Goal: Task Accomplishment & Management: Manage account settings

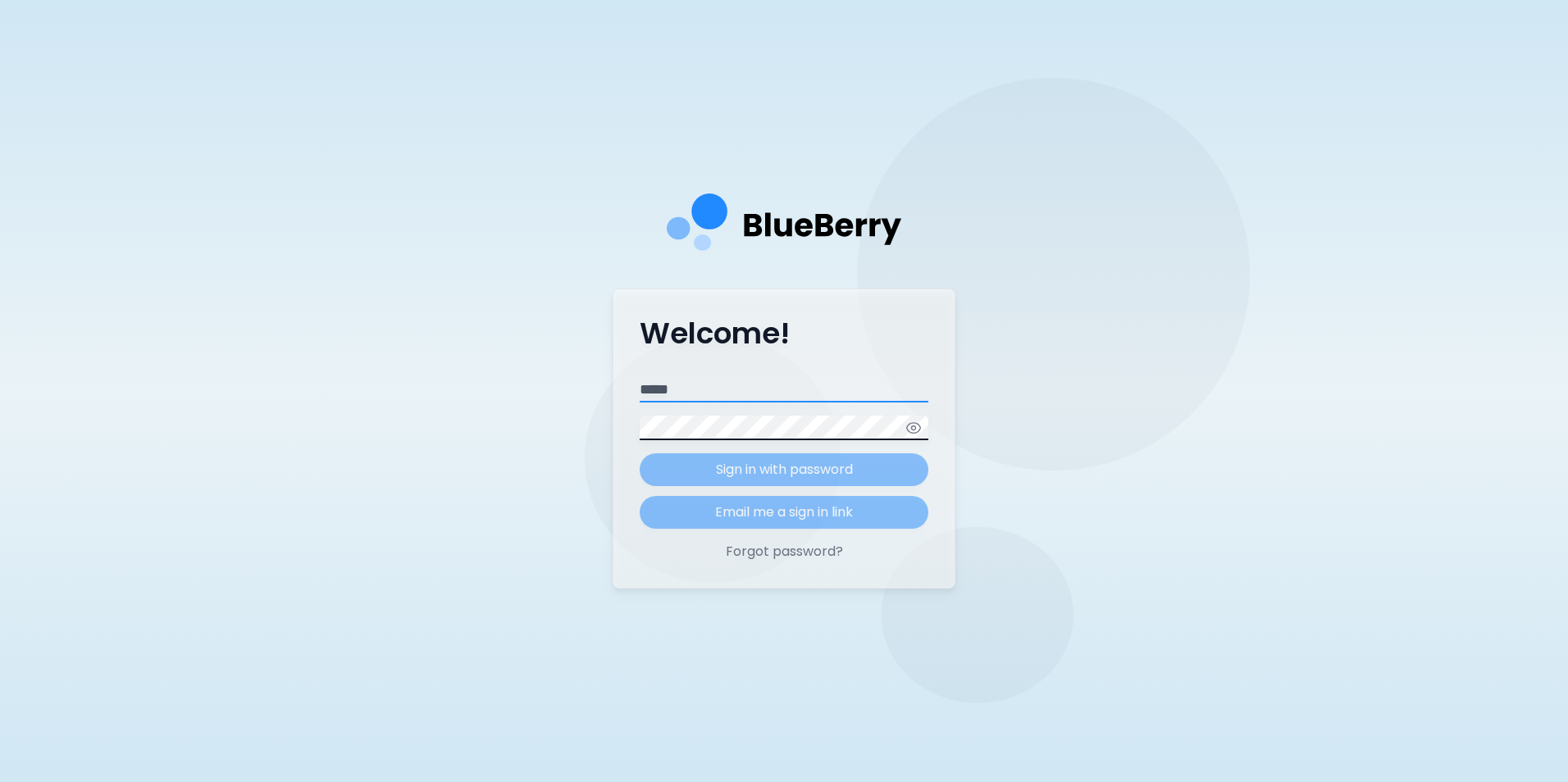
type input "**********"
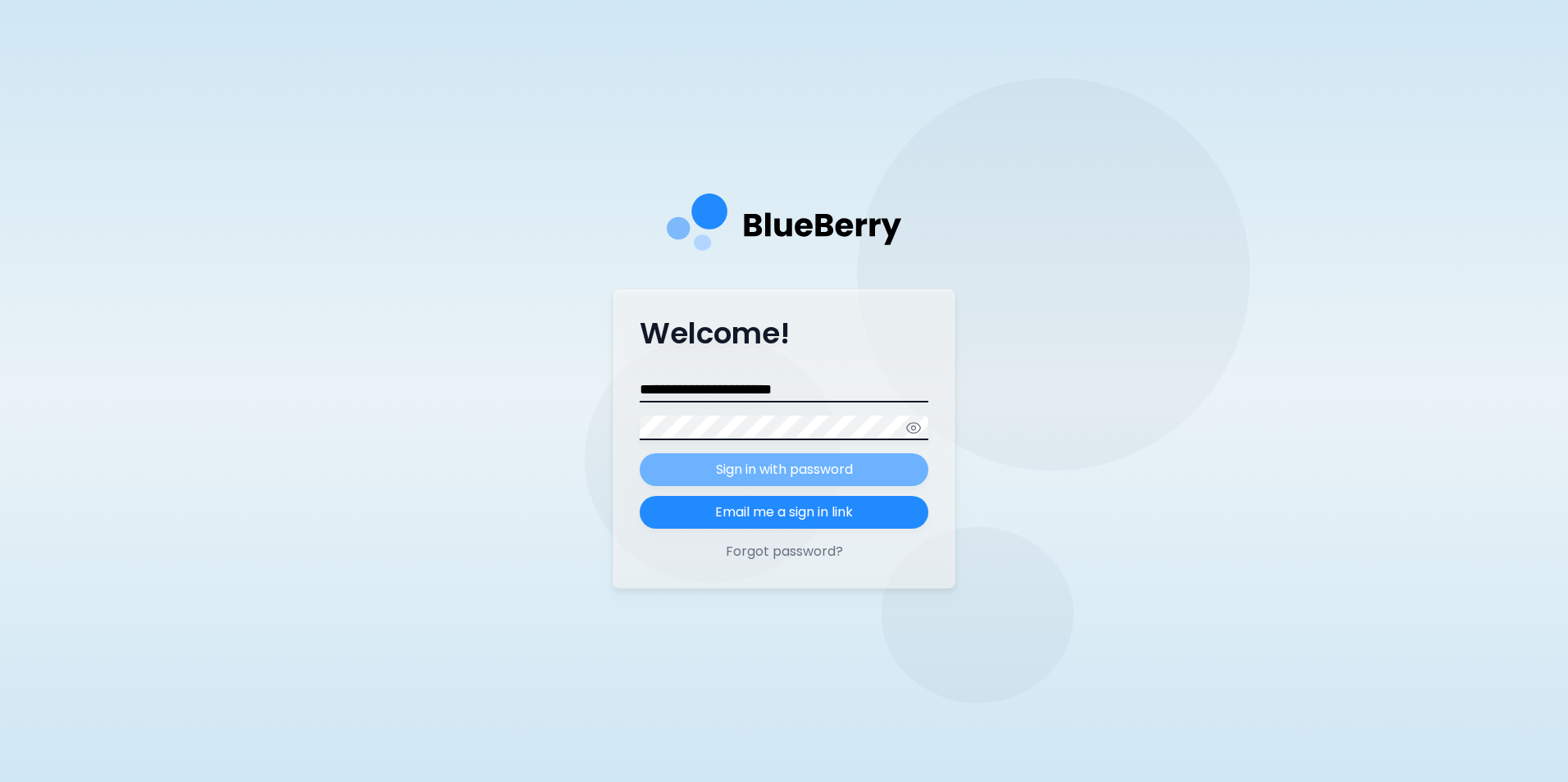
click at [846, 472] on p "Sign in with password" at bounding box center [784, 470] width 137 height 20
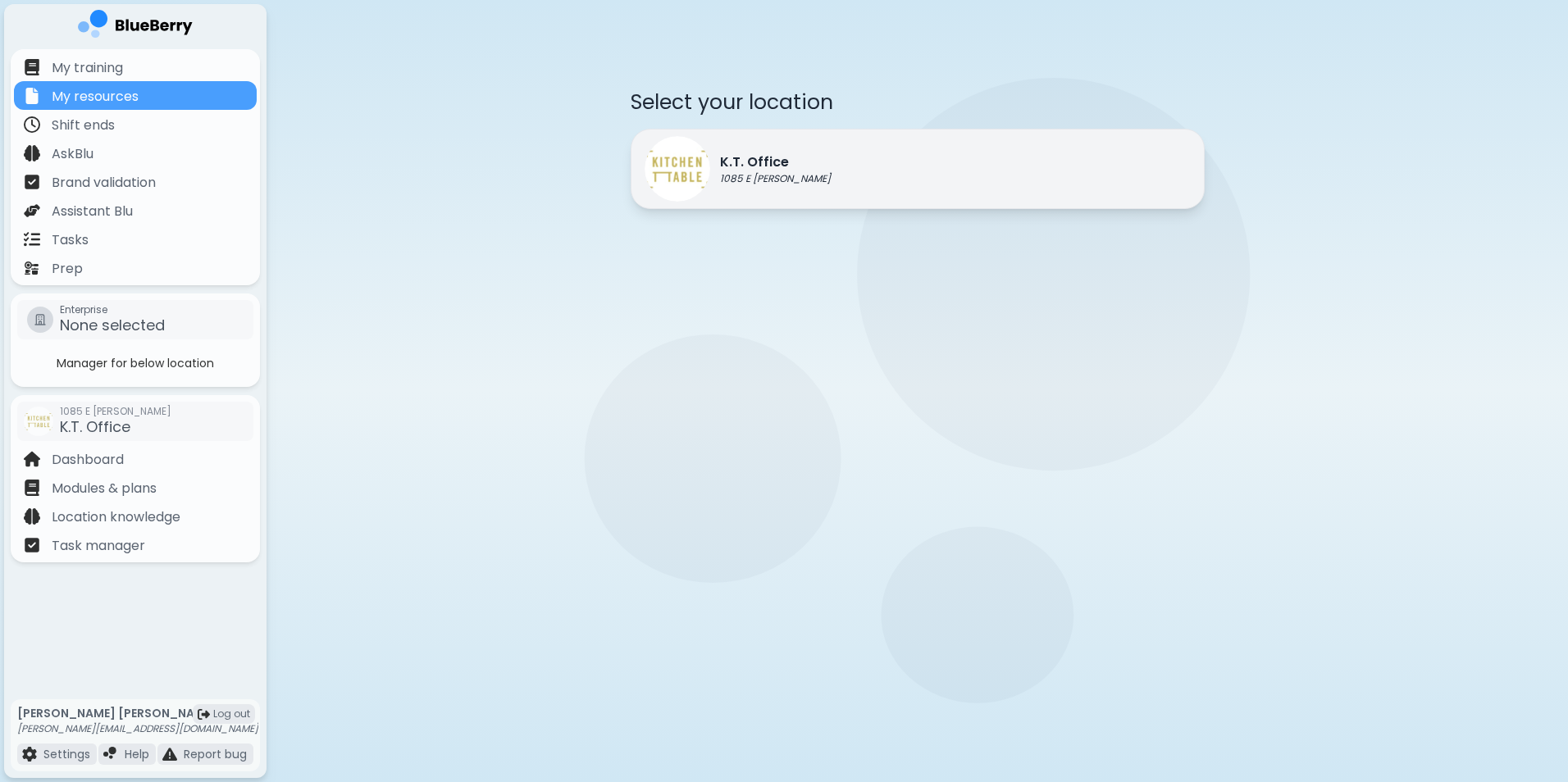
click at [745, 169] on p "K.T. Office" at bounding box center [775, 163] width 111 height 20
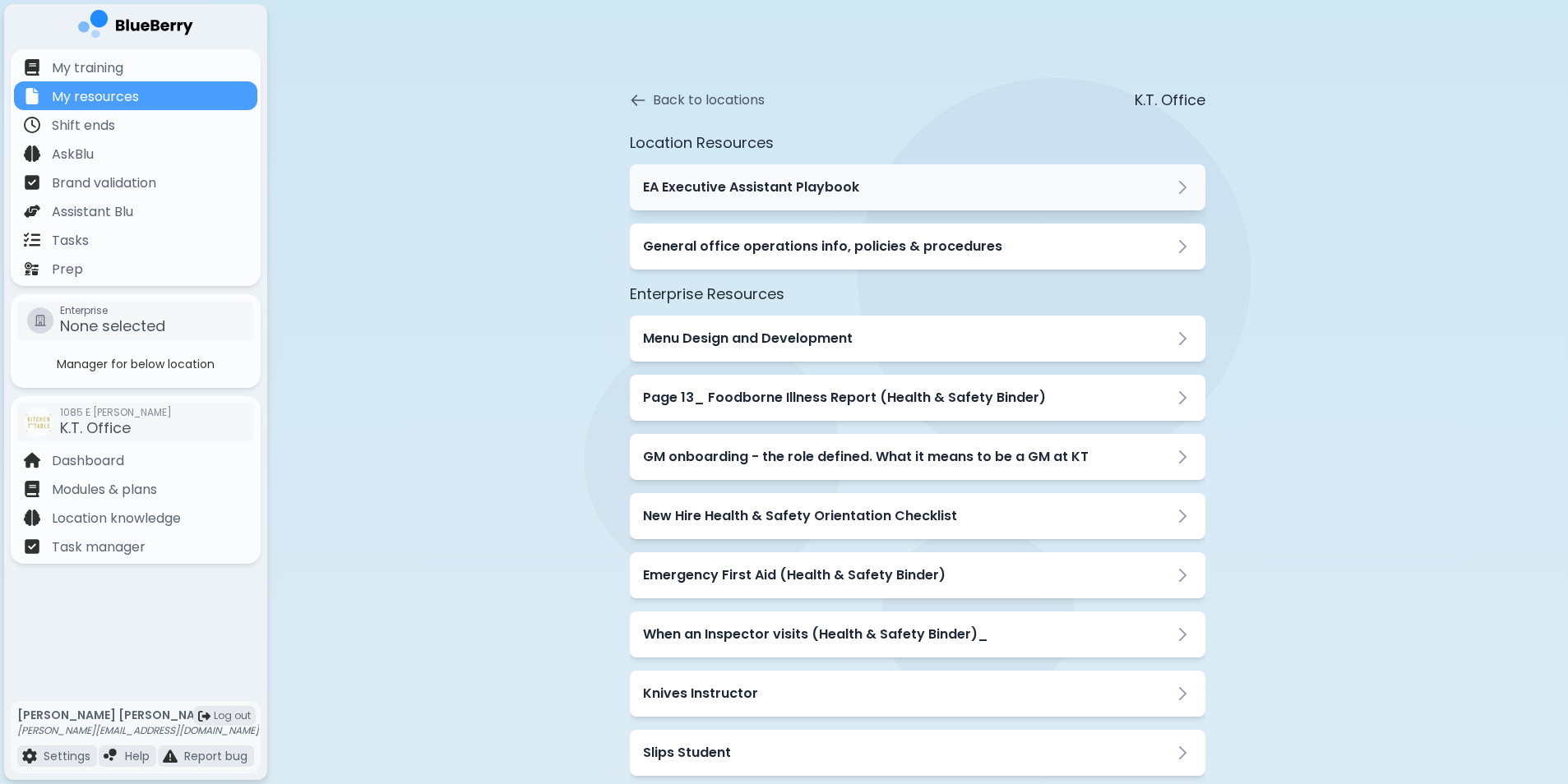
click at [859, 189] on div "EA Executive Assistant Playbook" at bounding box center [917, 187] width 550 height 20
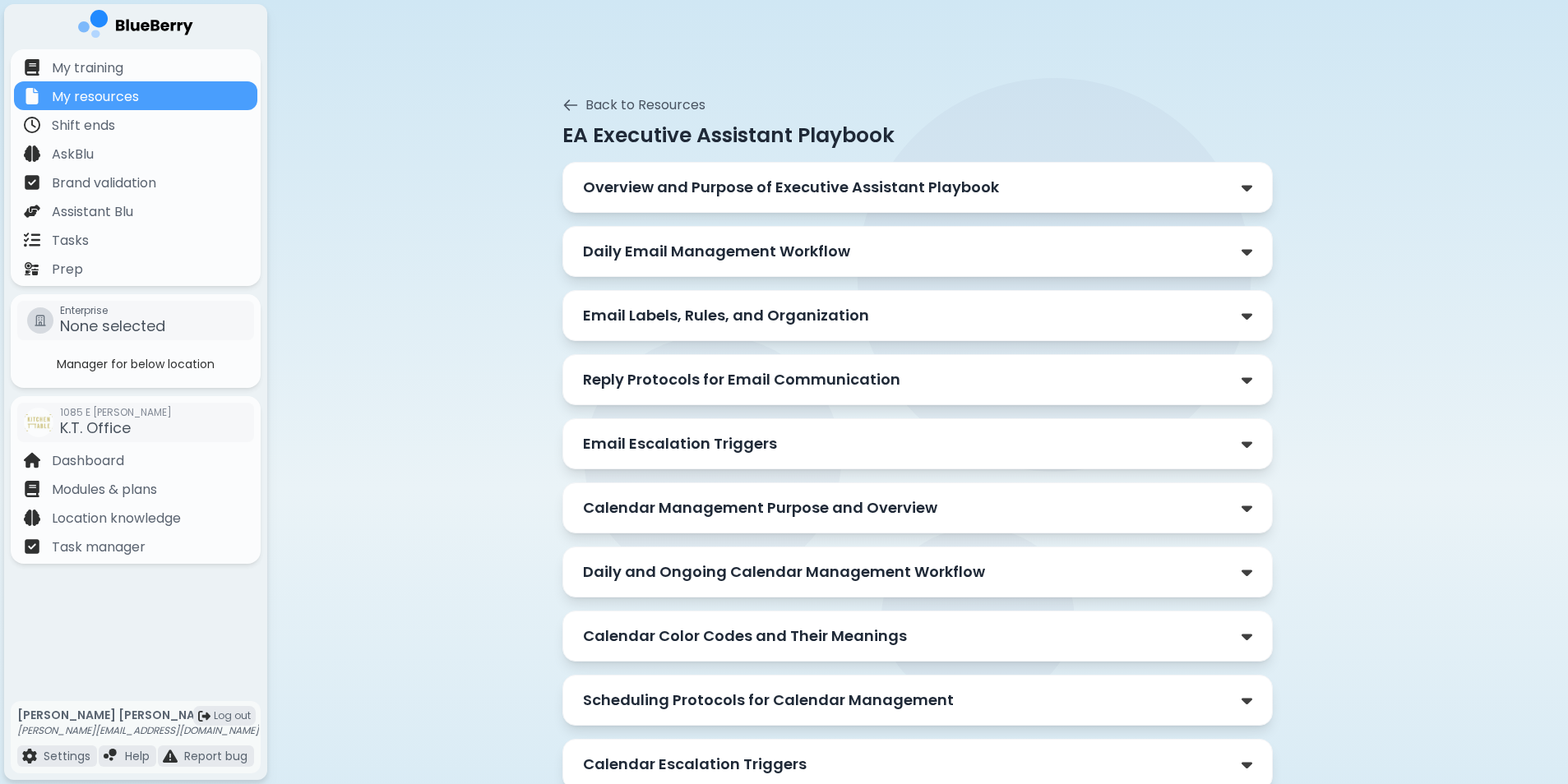
click at [799, 440] on div "Email Escalation Triggers" at bounding box center [917, 444] width 670 height 23
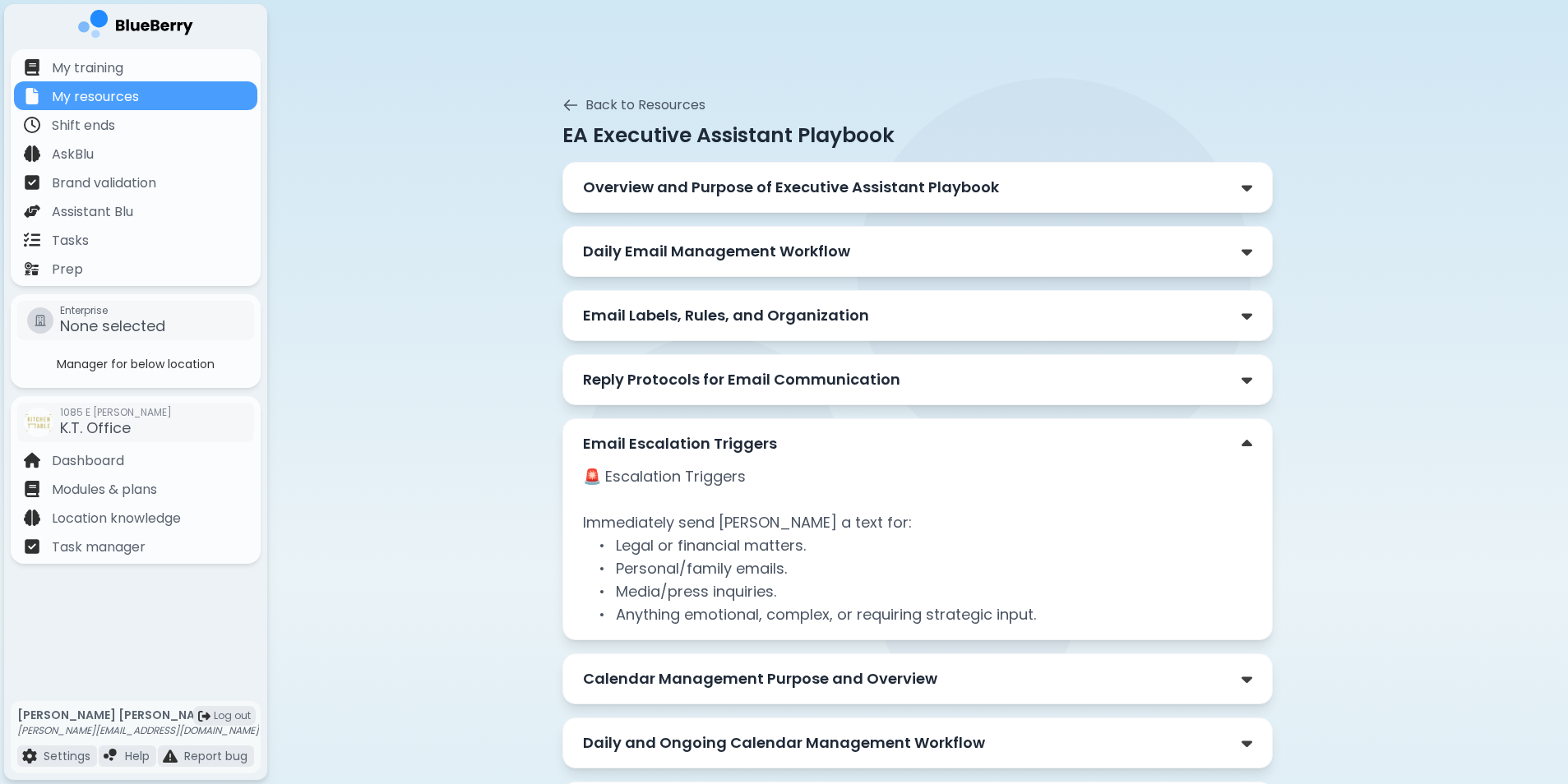
click at [793, 374] on p "Reply Protocols for Email Communication" at bounding box center [741, 380] width 317 height 23
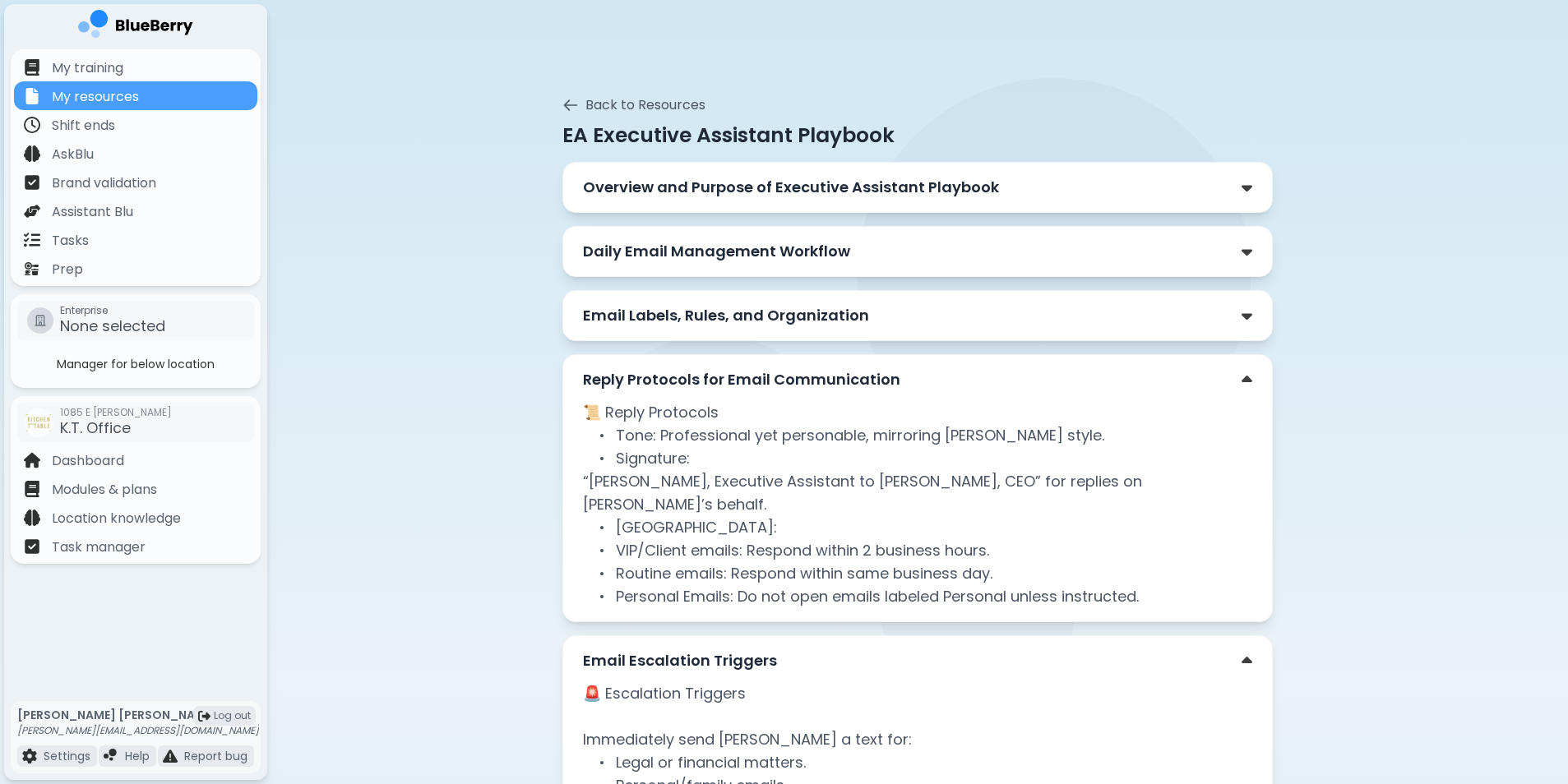
click at [808, 323] on p "Email Labels, Rules, and Organization" at bounding box center [725, 315] width 286 height 23
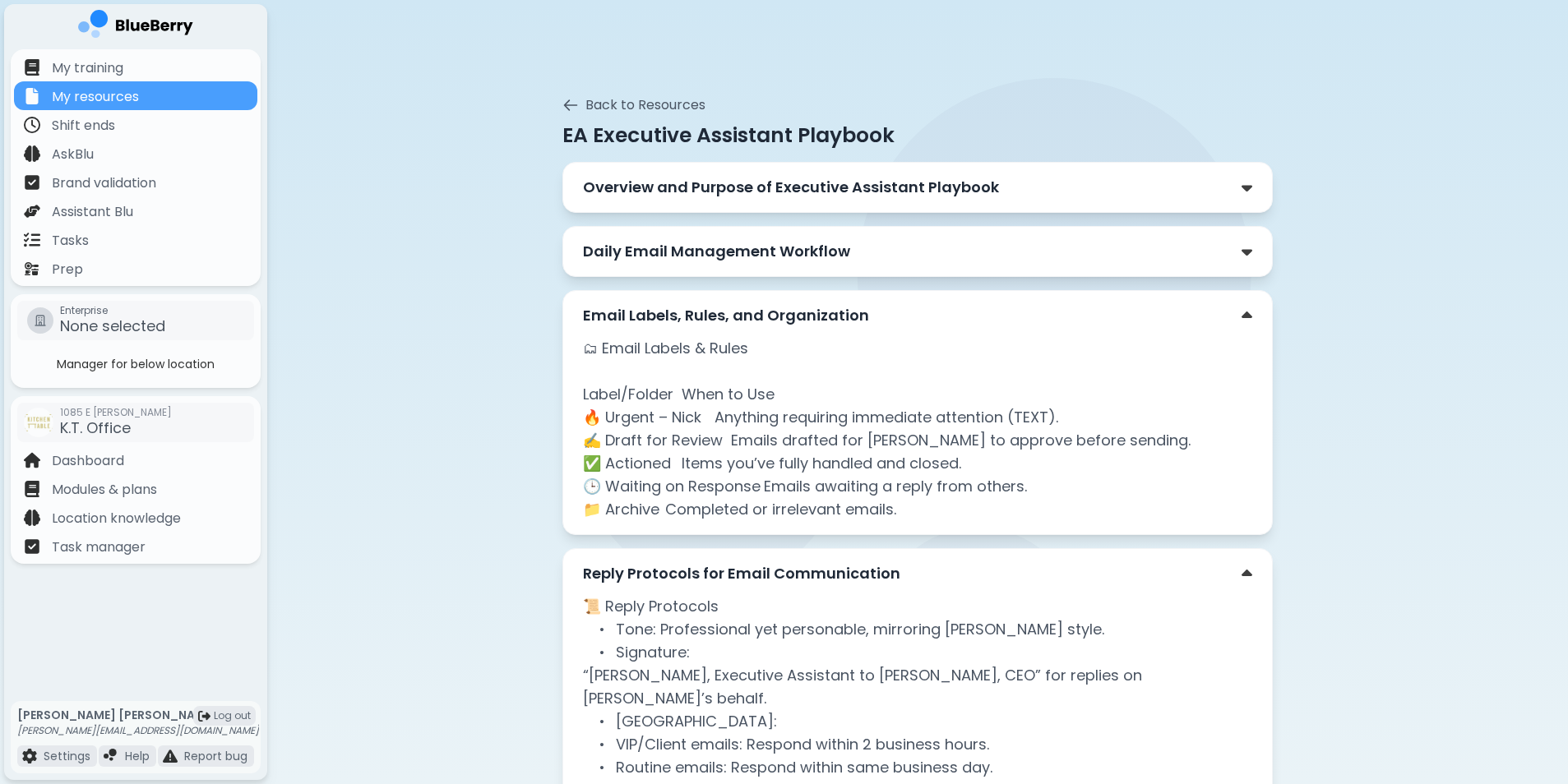
click at [819, 264] on div "Daily Email Management Workflow" at bounding box center [917, 251] width 710 height 51
click at [831, 248] on p "Daily Email Management Workflow" at bounding box center [716, 252] width 267 height 23
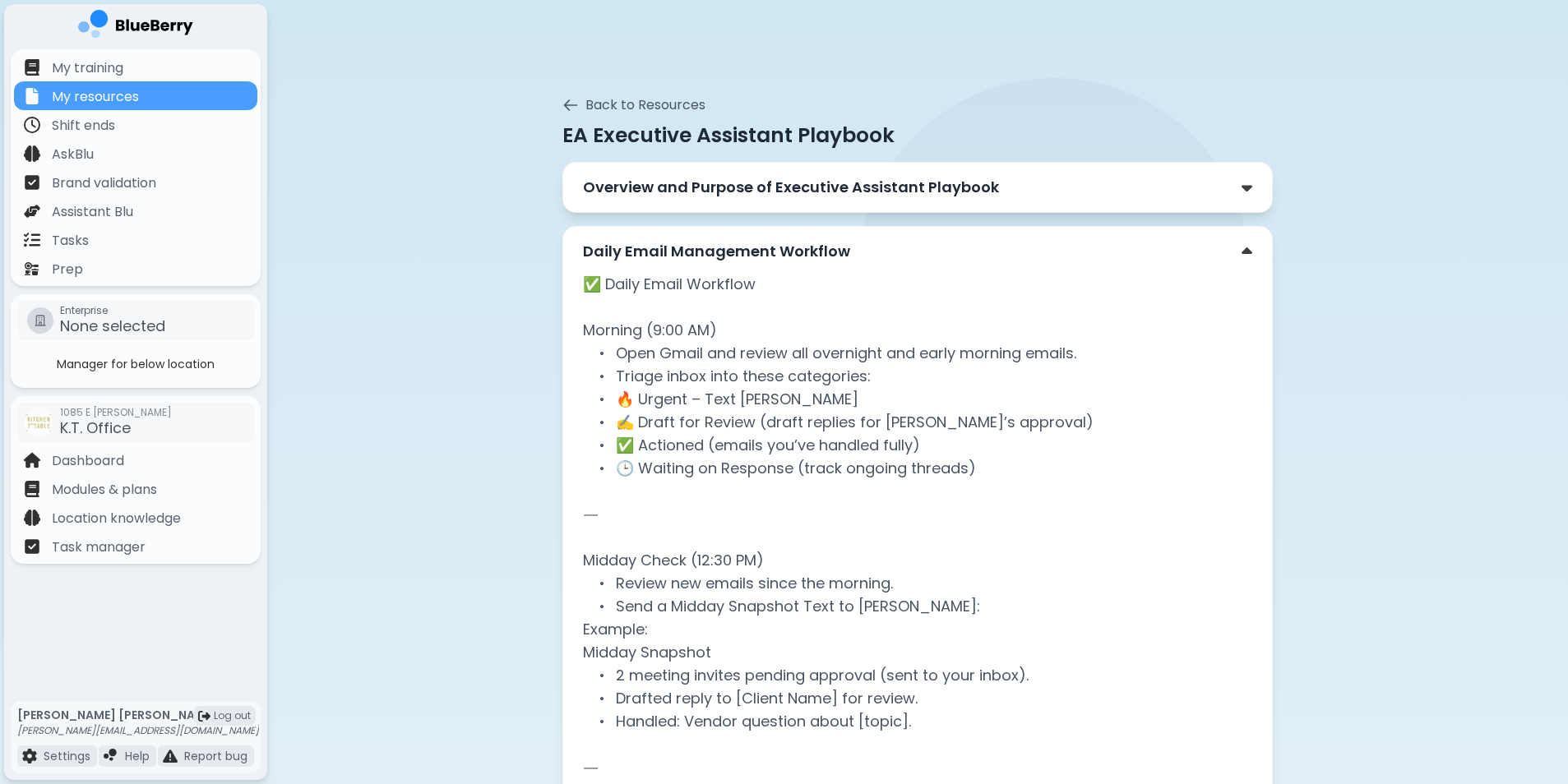
click at [817, 200] on div "Overview and Purpose of Executive Assistant Playbook" at bounding box center [917, 187] width 710 height 51
click at [819, 194] on p "Overview and Purpose of Executive Assistant Playbook" at bounding box center [791, 187] width 416 height 23
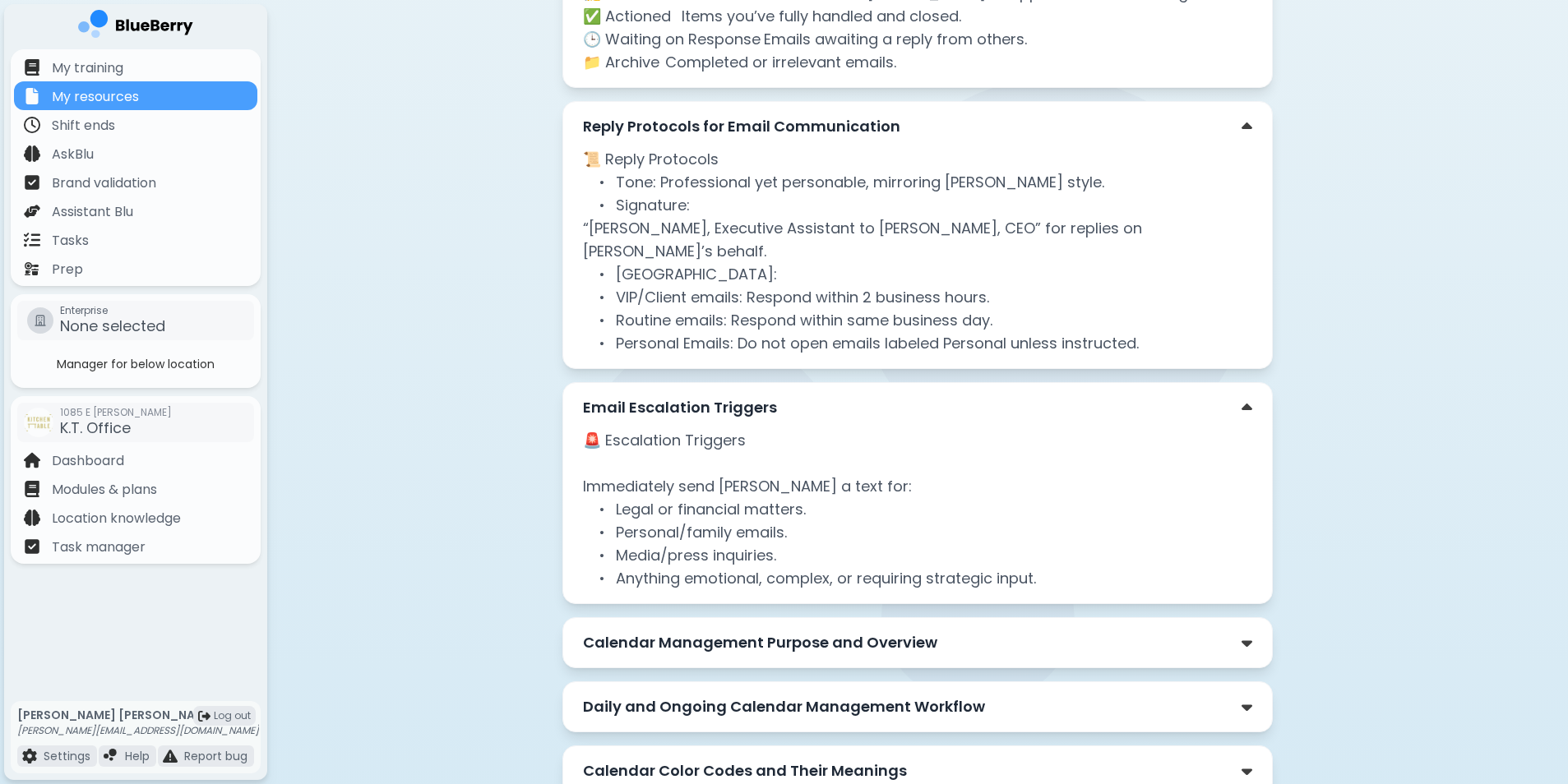
scroll to position [1784, 0]
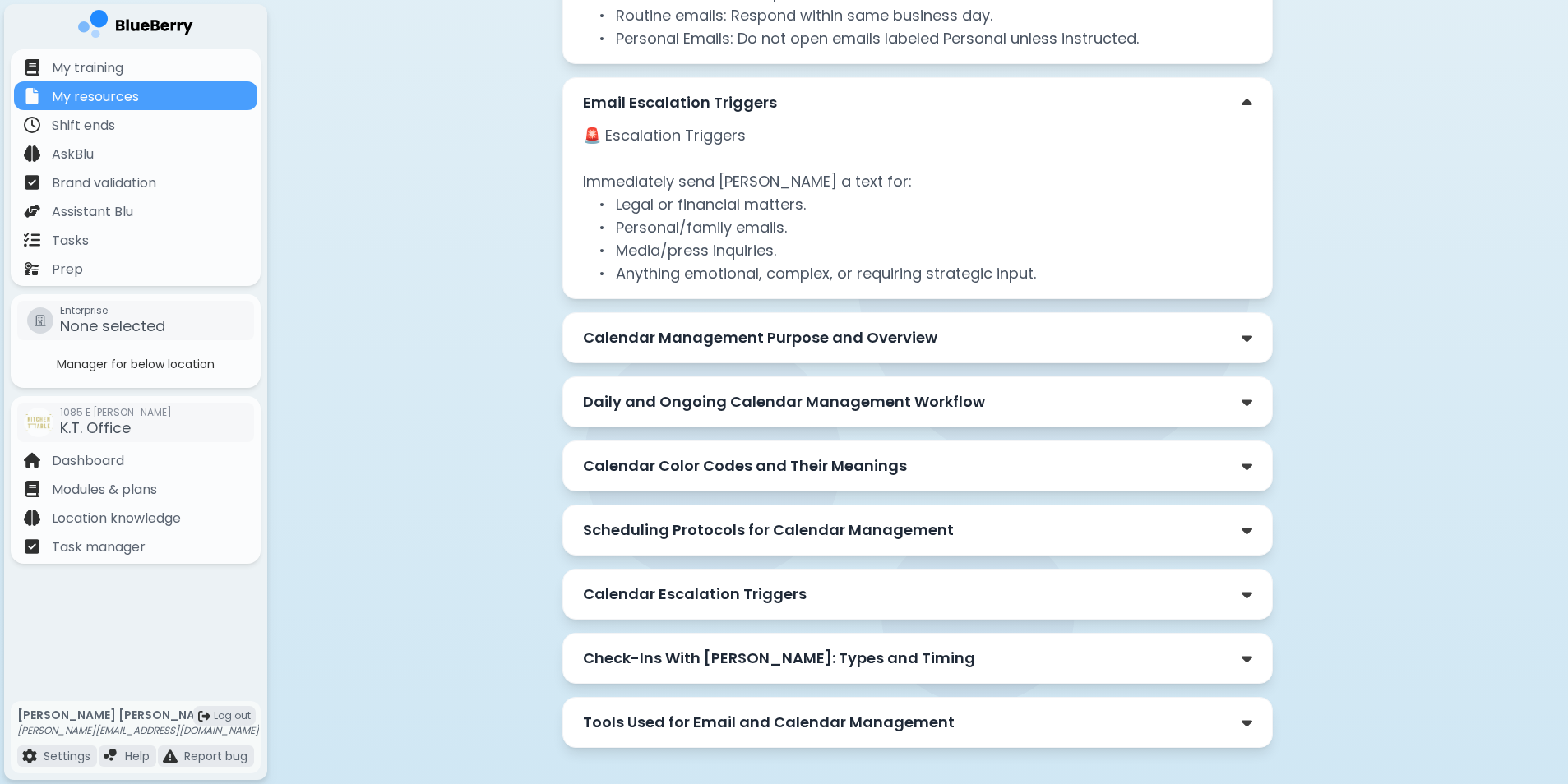
click at [794, 326] on p "Calendar Management Purpose and Overview" at bounding box center [759, 338] width 354 height 23
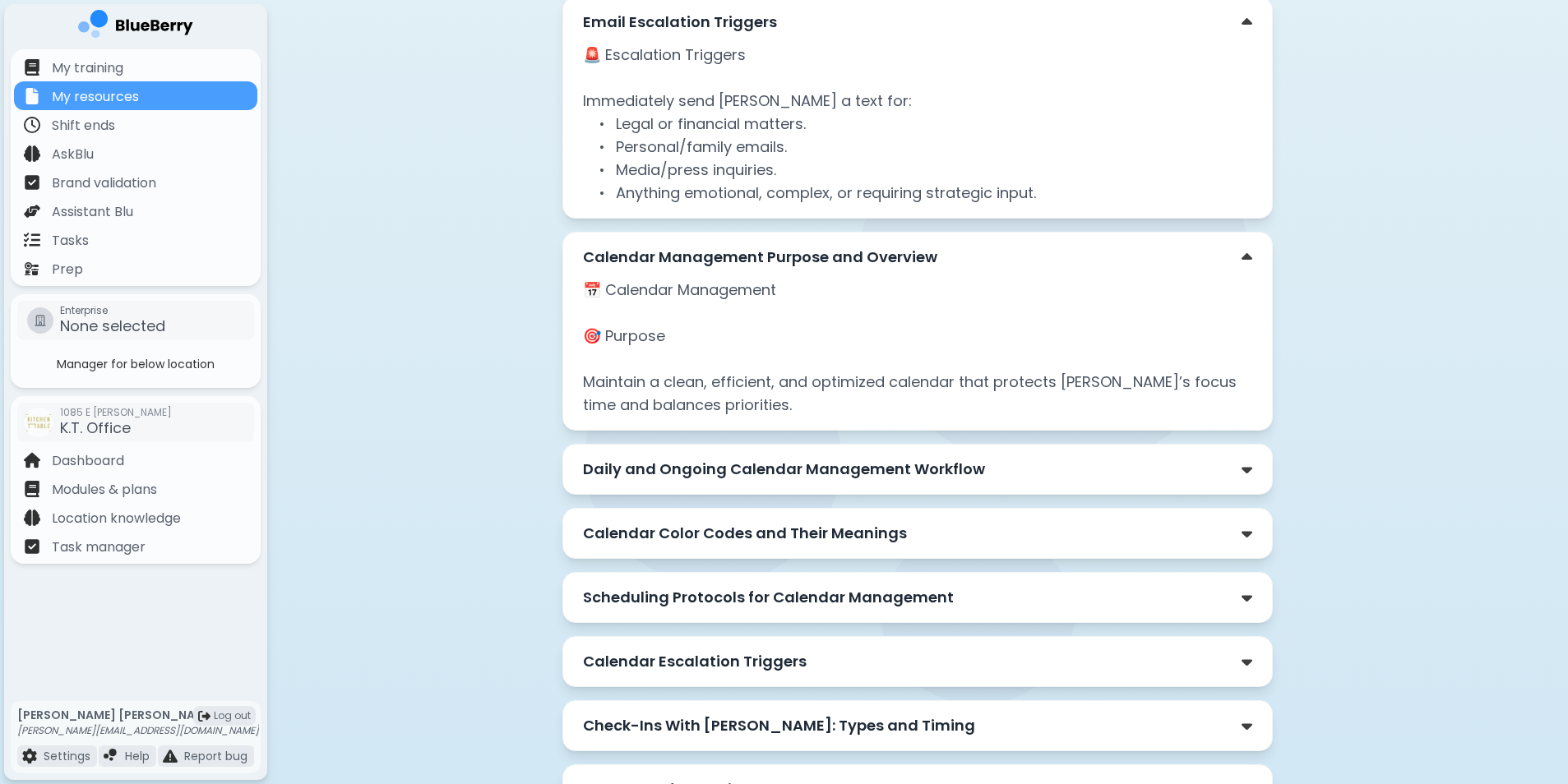
scroll to position [1932, 0]
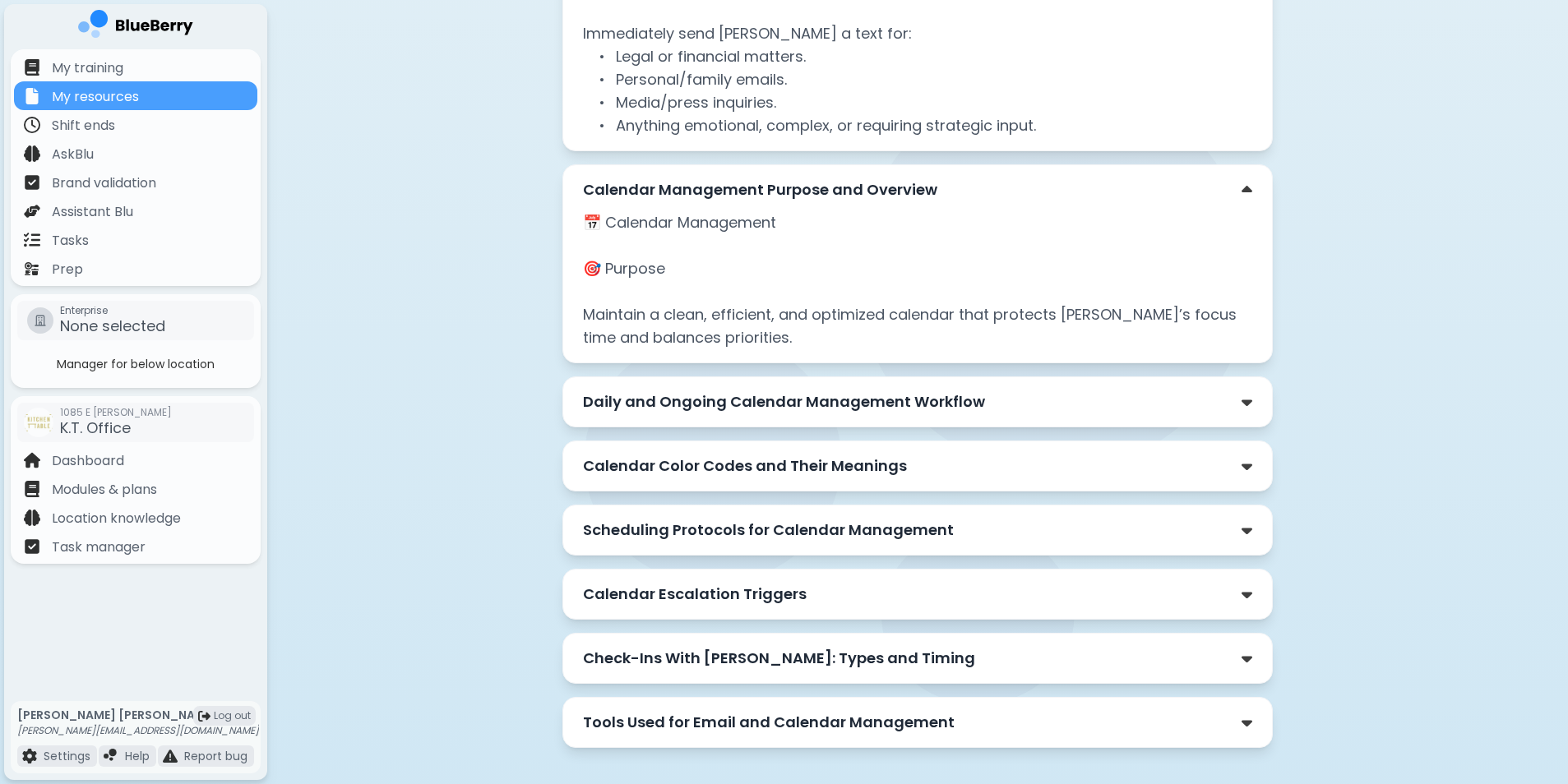
click at [732, 454] on p "Calendar Color Codes and Their Meanings" at bounding box center [744, 466] width 324 height 23
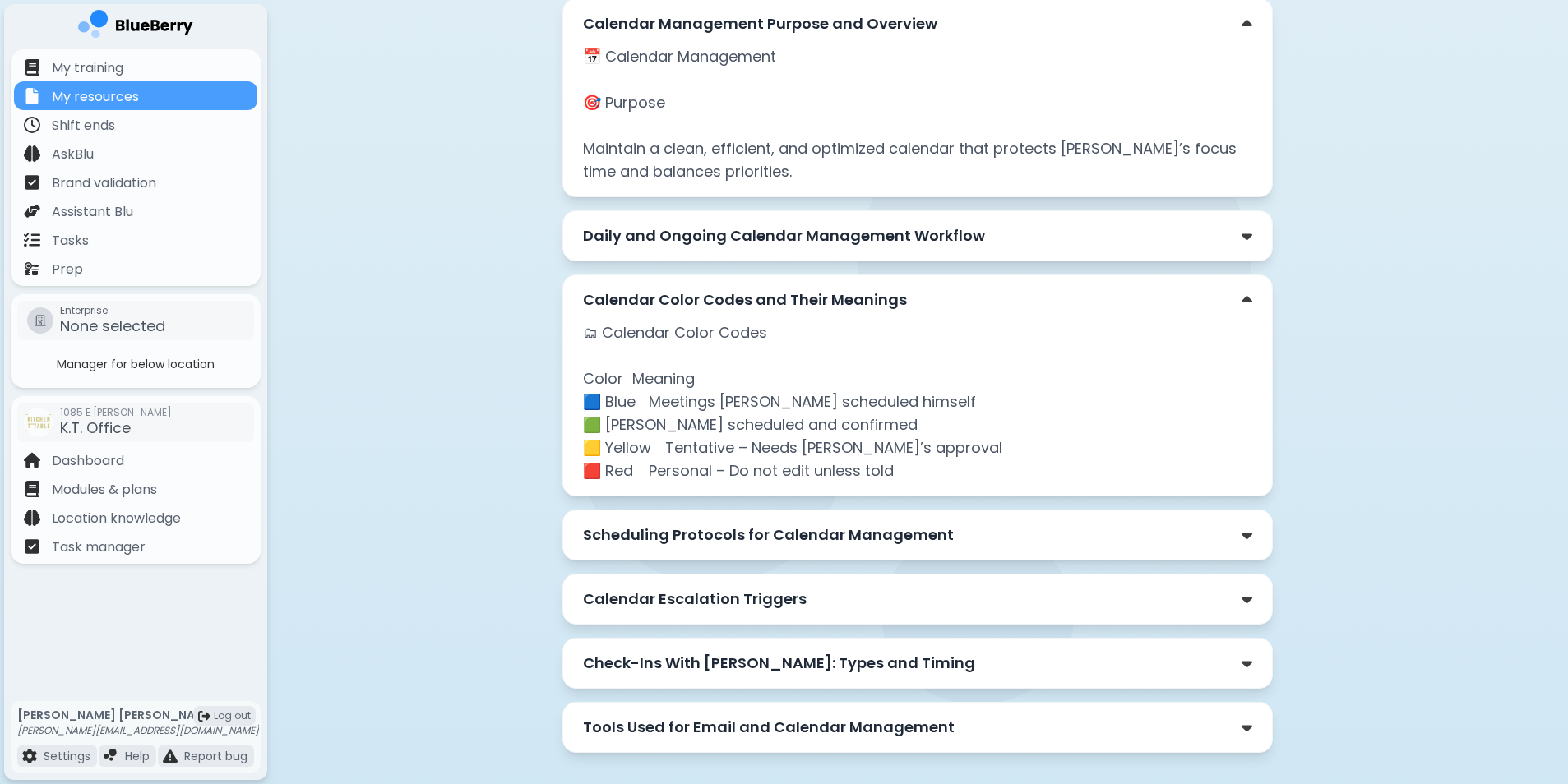
scroll to position [2103, 0]
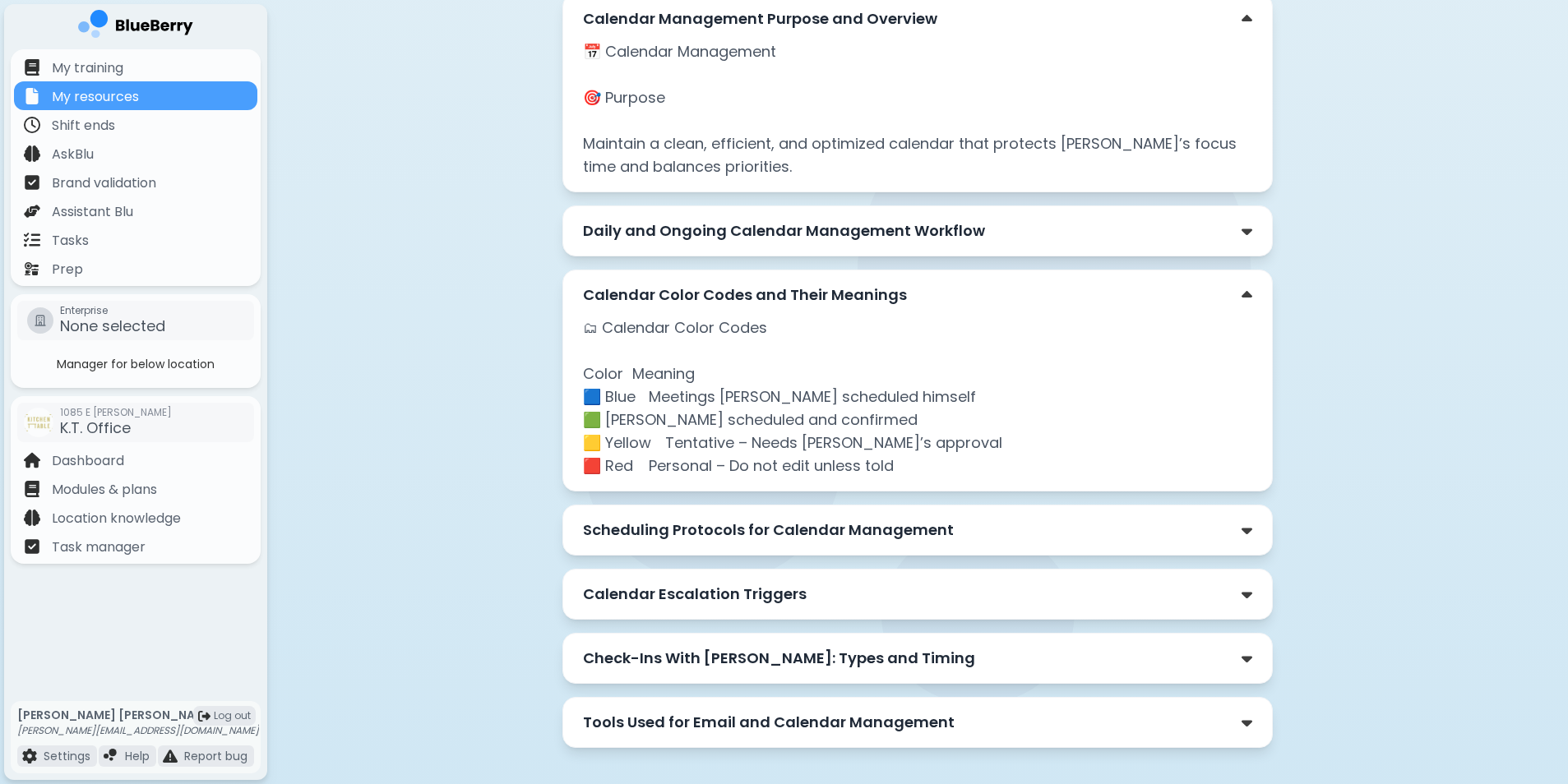
click at [841, 711] on p "Tools Used for Email and Calendar Management" at bounding box center [768, 722] width 372 height 23
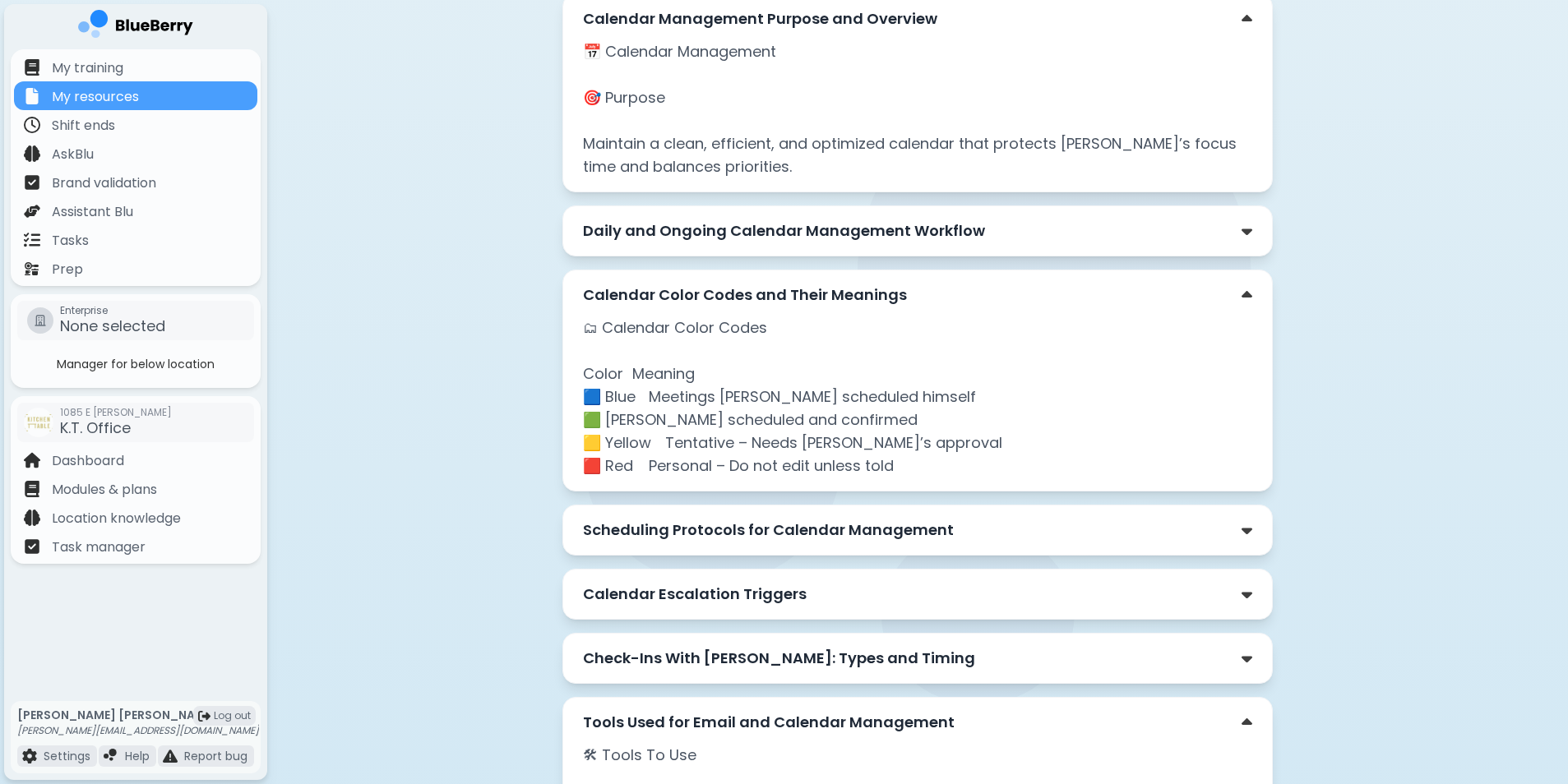
click at [824, 647] on p "Check-Ins With [PERSON_NAME]: Types and Timing" at bounding box center [778, 659] width 392 height 23
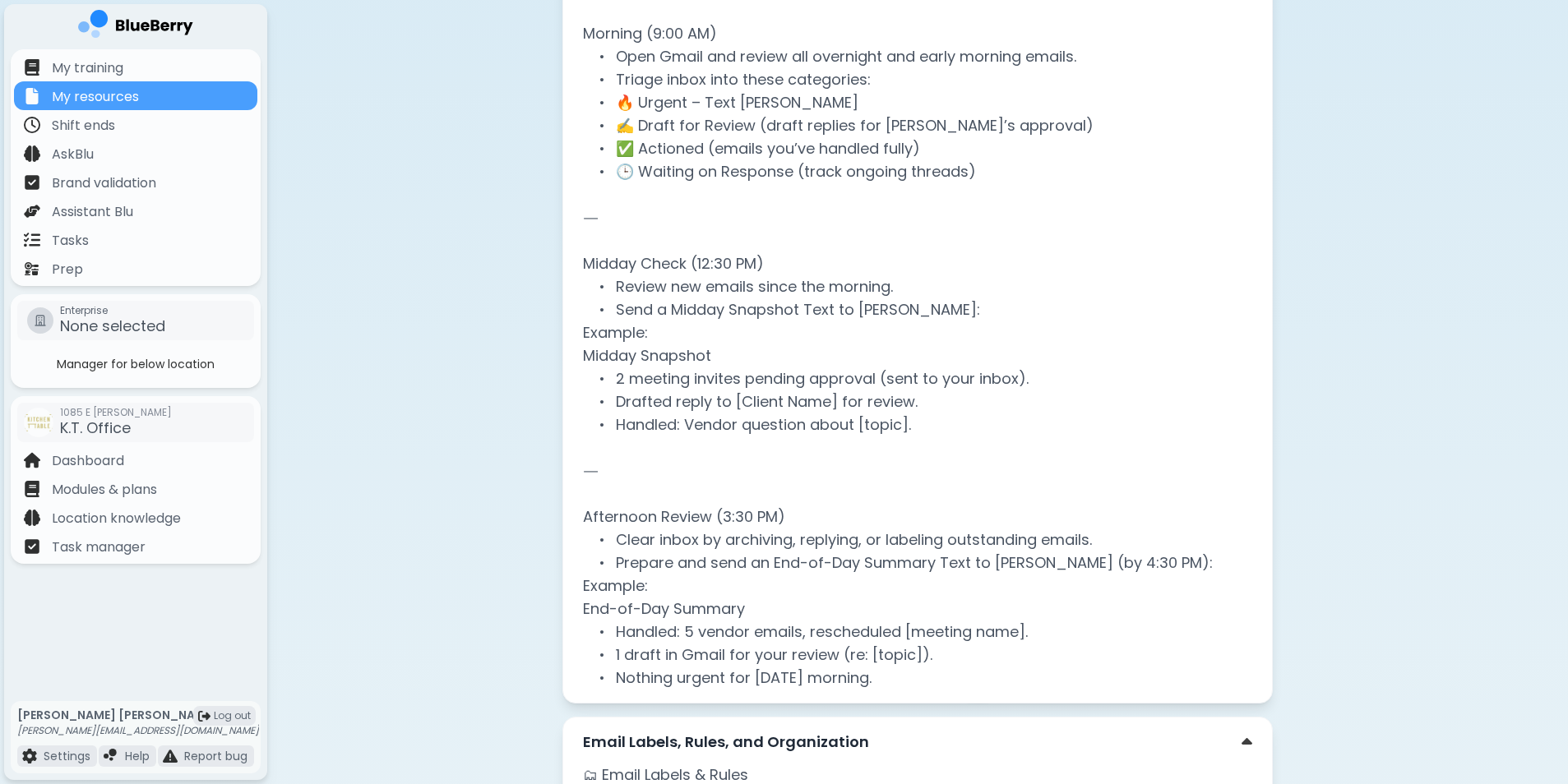
scroll to position [377, 0]
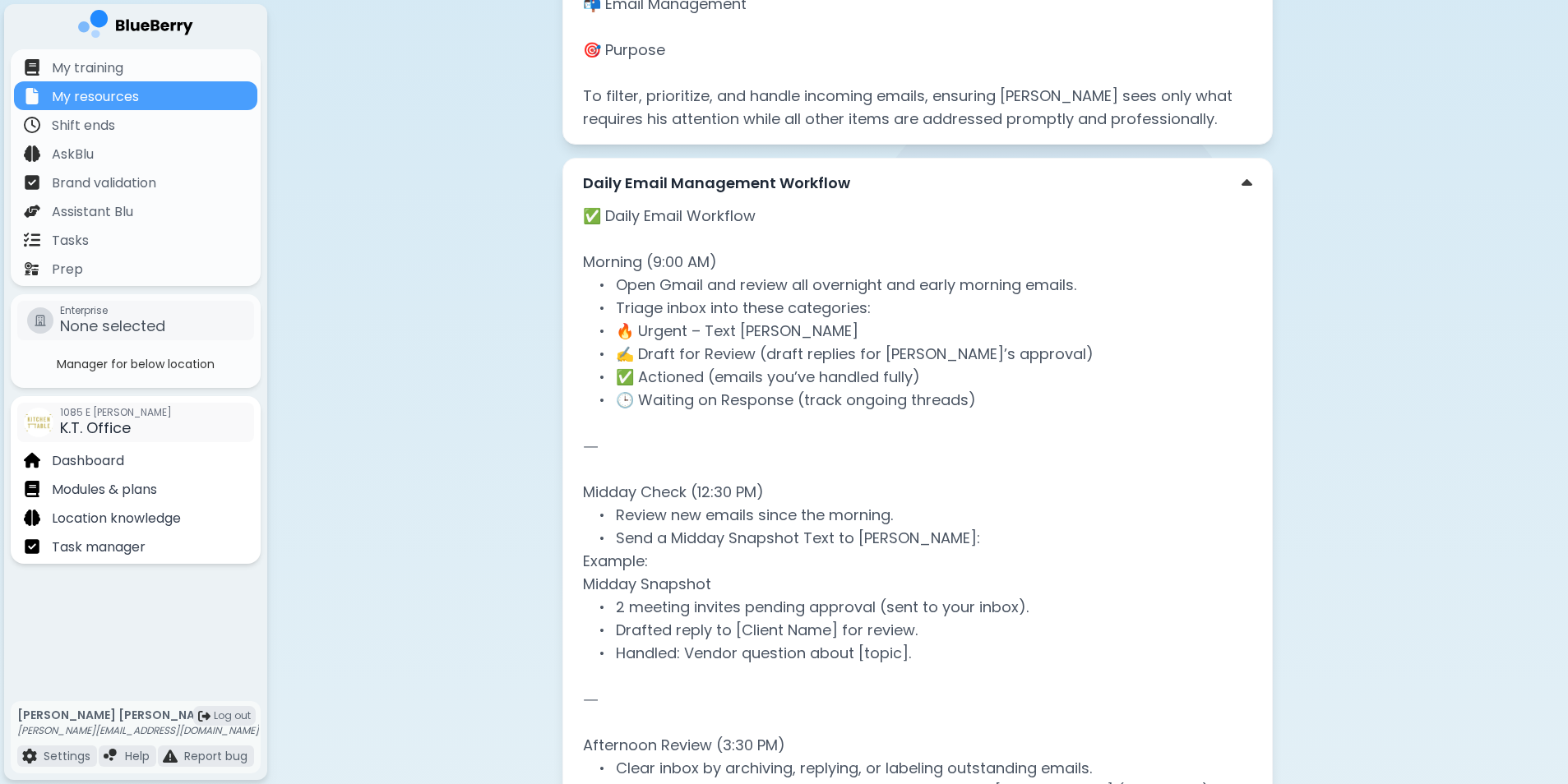
click at [84, 431] on span "K.T. Office" at bounding box center [95, 427] width 71 height 21
click at [82, 461] on p "Dashboard" at bounding box center [88, 461] width 73 height 20
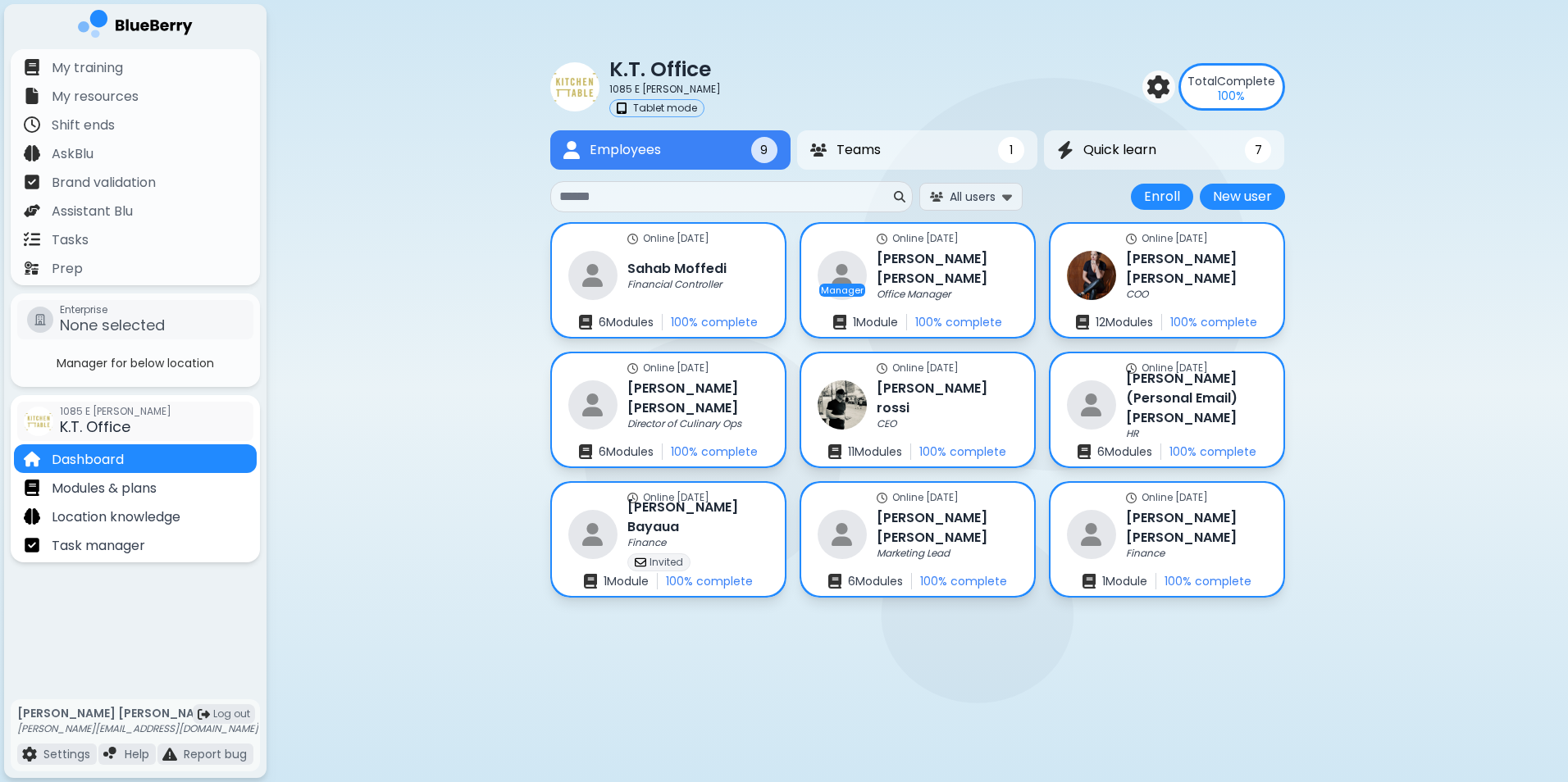
click at [736, 190] on input at bounding box center [724, 197] width 332 height 20
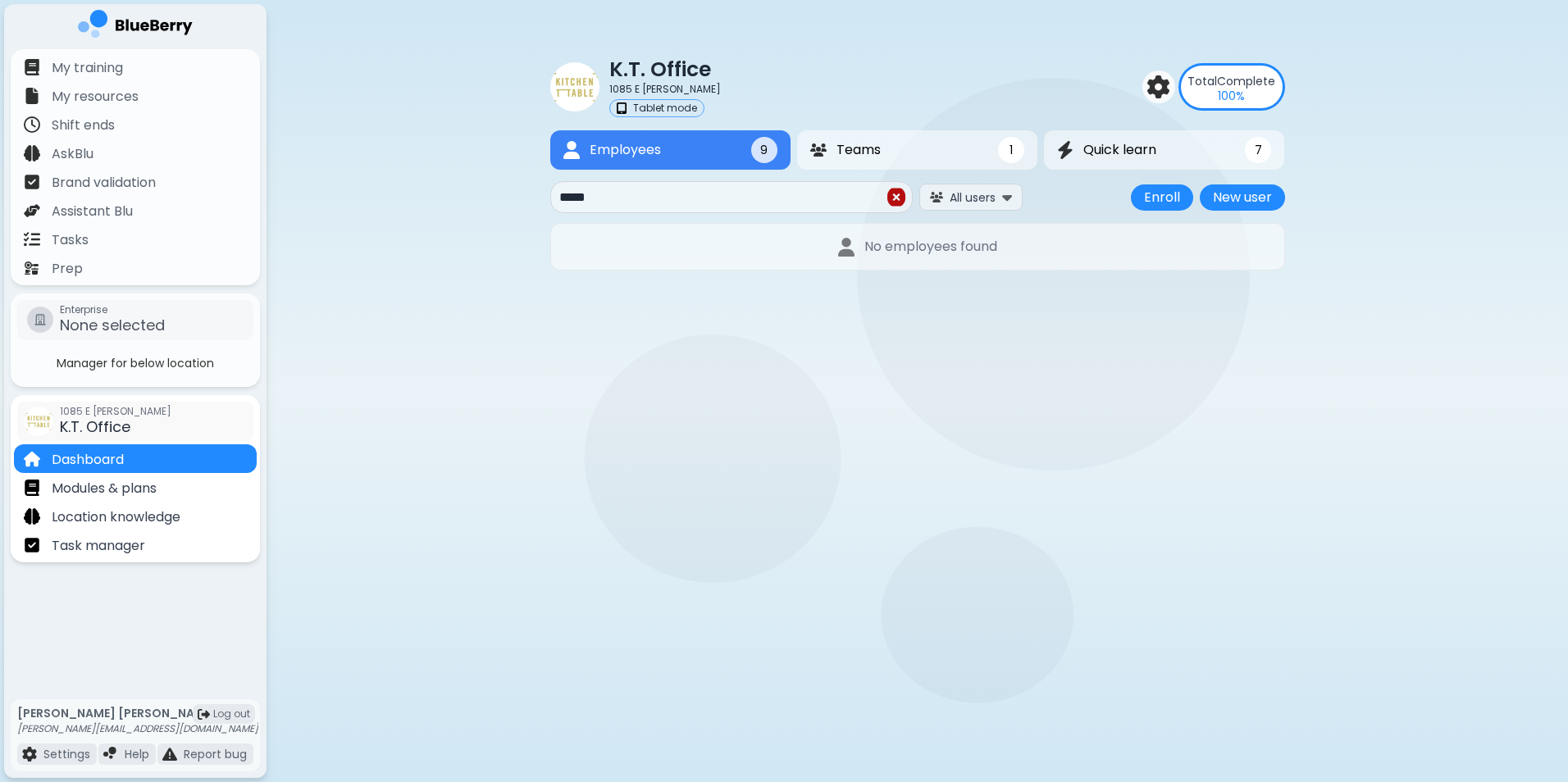
type input "*****"
click at [889, 197] on img at bounding box center [896, 197] width 18 height 21
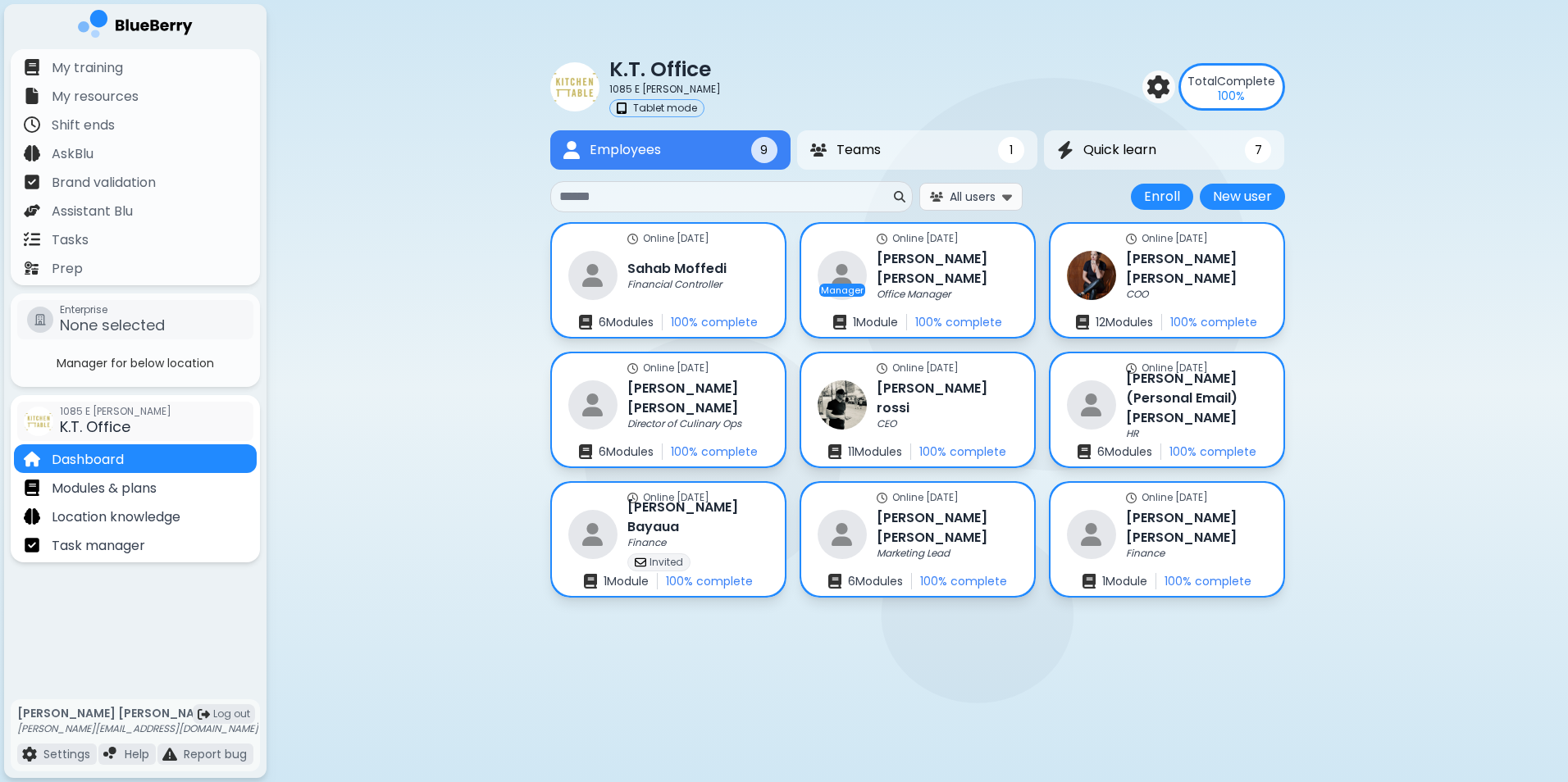
click at [992, 200] on span "All users" at bounding box center [972, 197] width 46 height 15
click at [1457, 302] on div "K.T. Office 1085 E [PERSON_NAME] Tablet mode Total Complete 100 % Employees 9 T…" at bounding box center [916, 318] width 1301 height 637
click at [715, 198] on input at bounding box center [724, 197] width 332 height 20
click at [1275, 190] on button "New user" at bounding box center [1242, 196] width 85 height 26
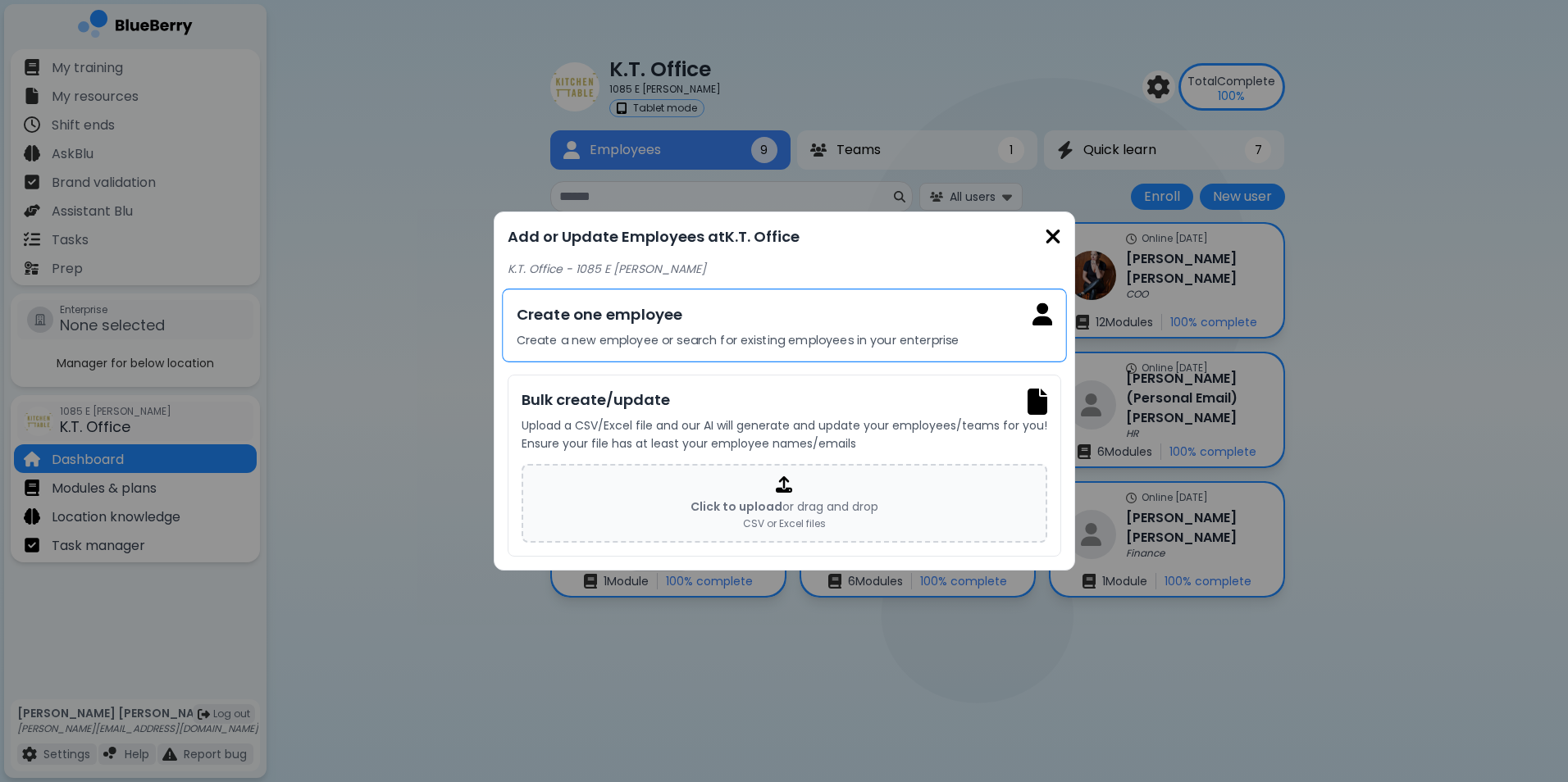
click at [787, 343] on p "Create a new employee or search for existing employees in your enterprise" at bounding box center [784, 340] width 536 height 15
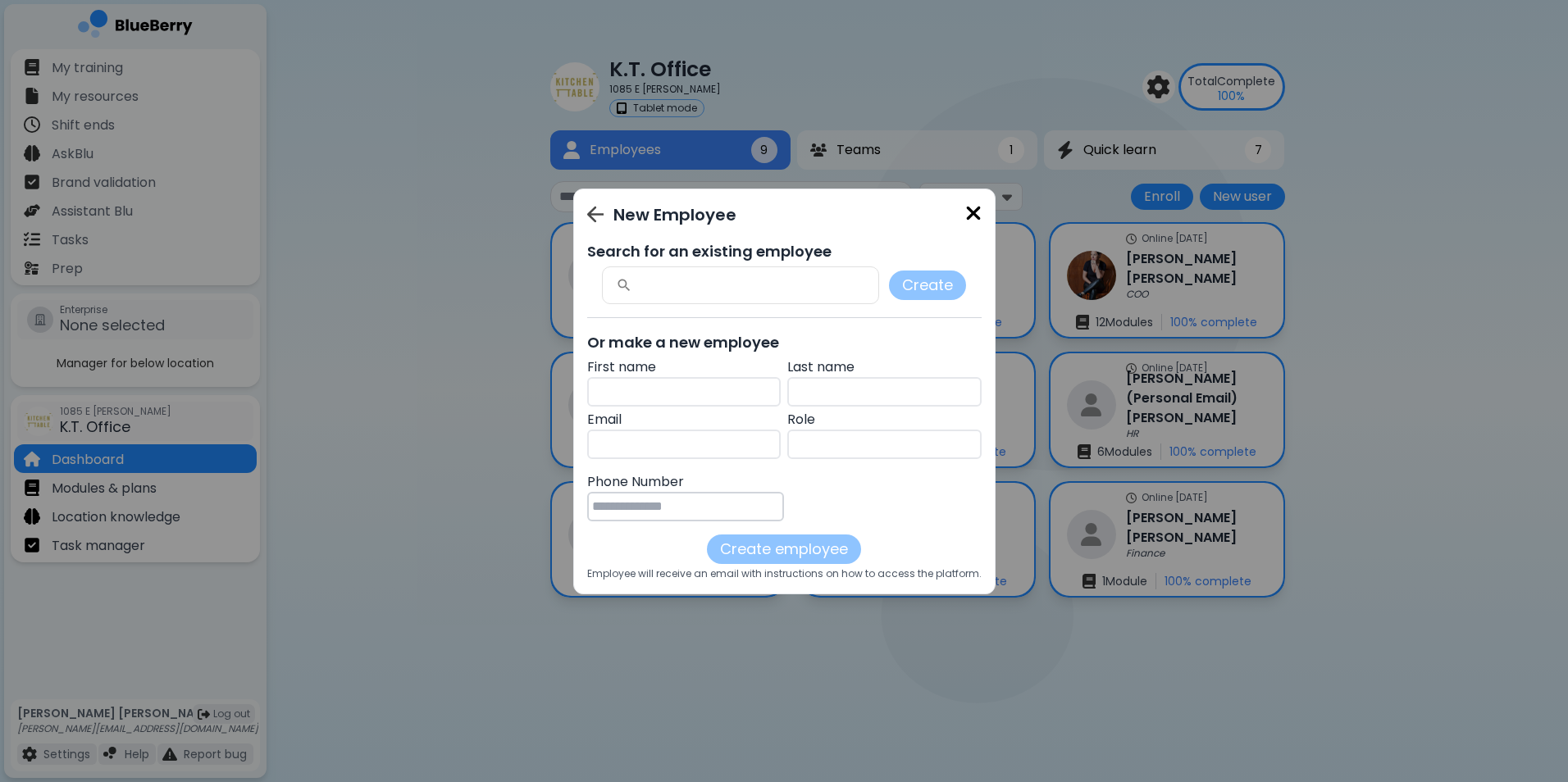
click at [665, 391] on input "text" at bounding box center [684, 391] width 194 height 29
type input "*****"
click at [824, 395] on input "text" at bounding box center [883, 391] width 194 height 29
type input "***"
click at [687, 282] on input "text" at bounding box center [754, 284] width 246 height 17
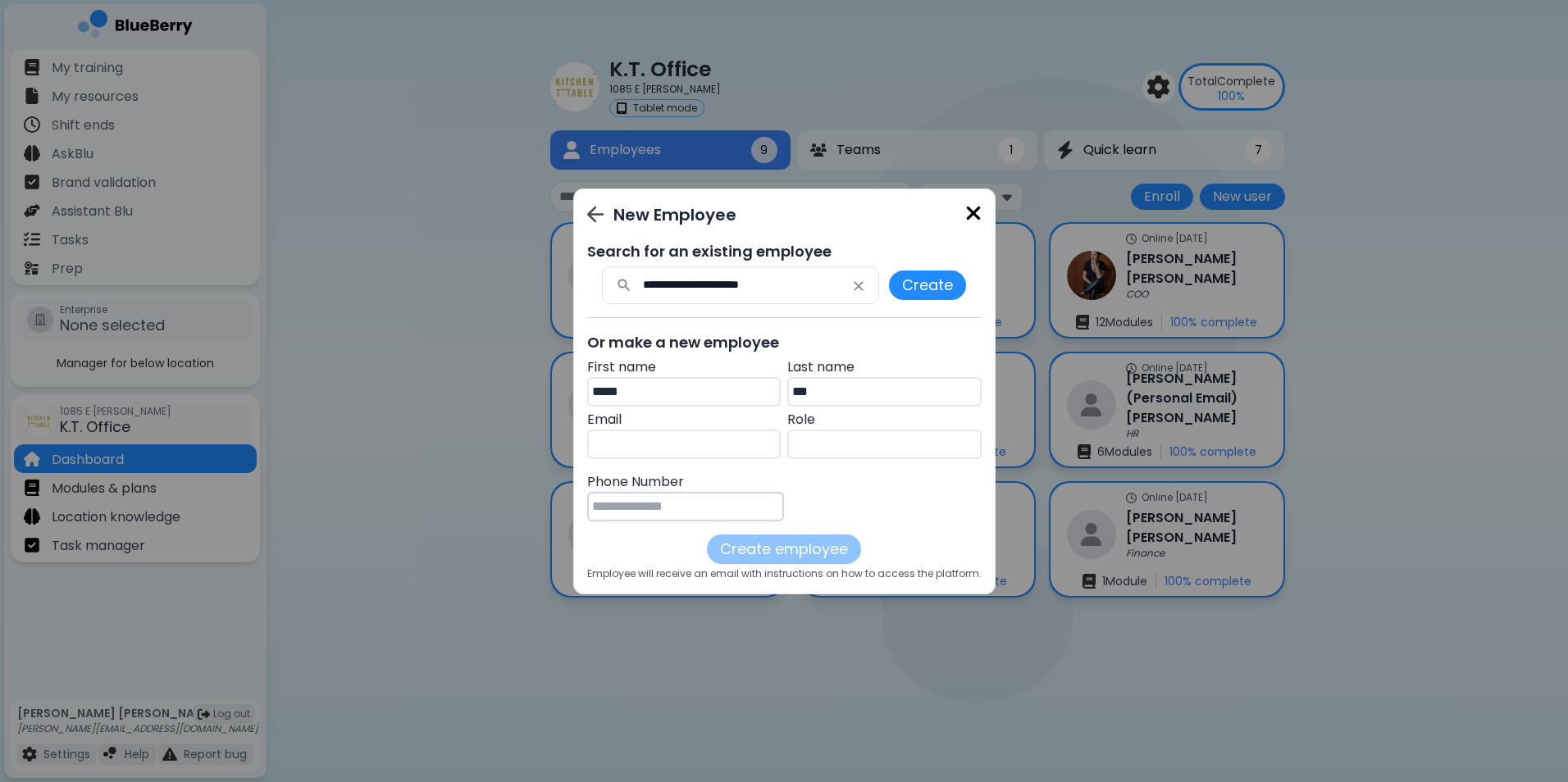
type input "**********"
drag, startPoint x: 636, startPoint y: 391, endPoint x: 521, endPoint y: 400, distance: 115.4
click at [522, 401] on div "**********" at bounding box center [784, 391] width 1568 height 782
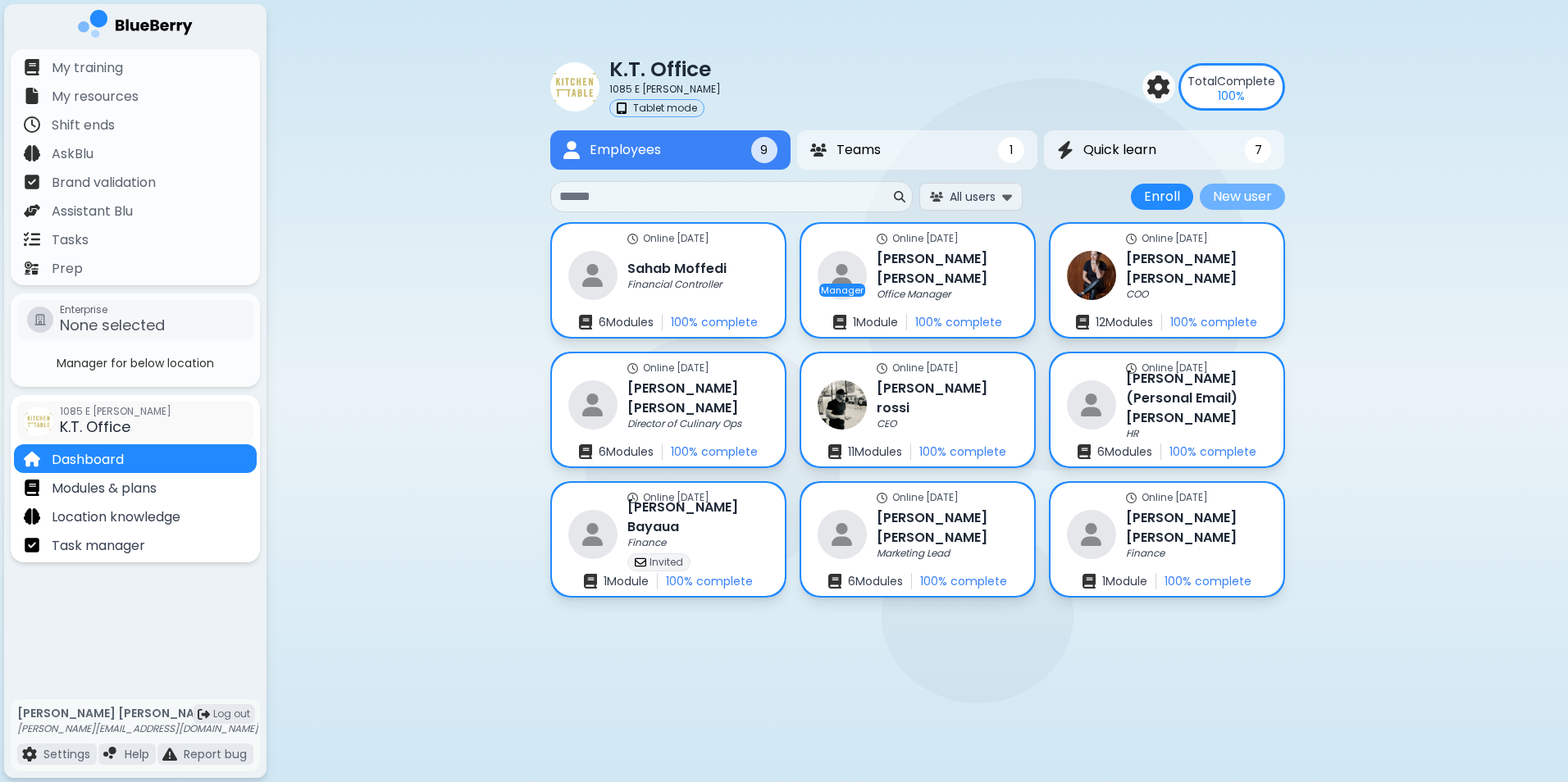
click at [1232, 194] on button "New user" at bounding box center [1242, 196] width 85 height 26
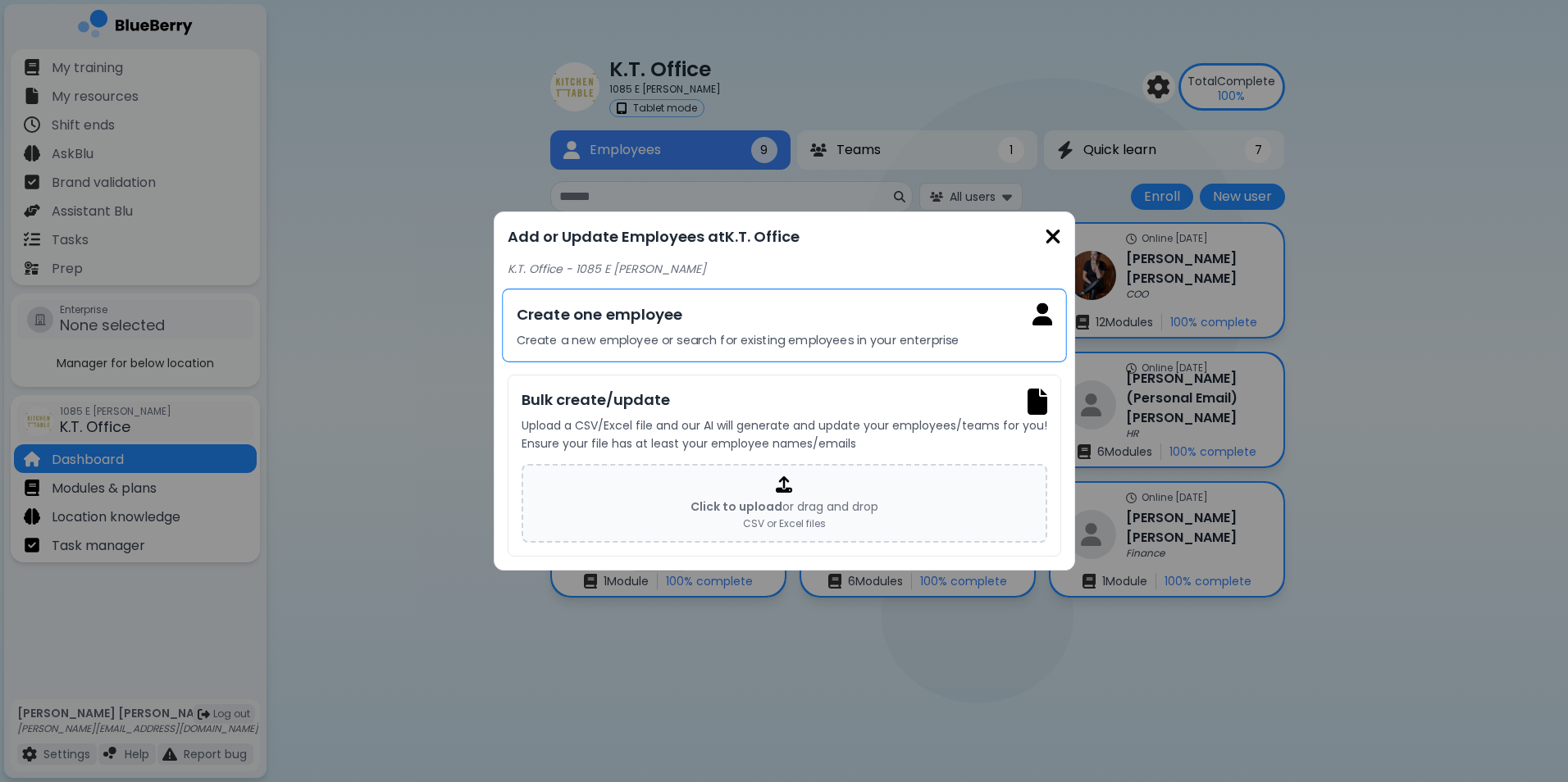
click at [648, 332] on p "Create a new employee or search for existing employees in your enterprise" at bounding box center [784, 340] width 536 height 15
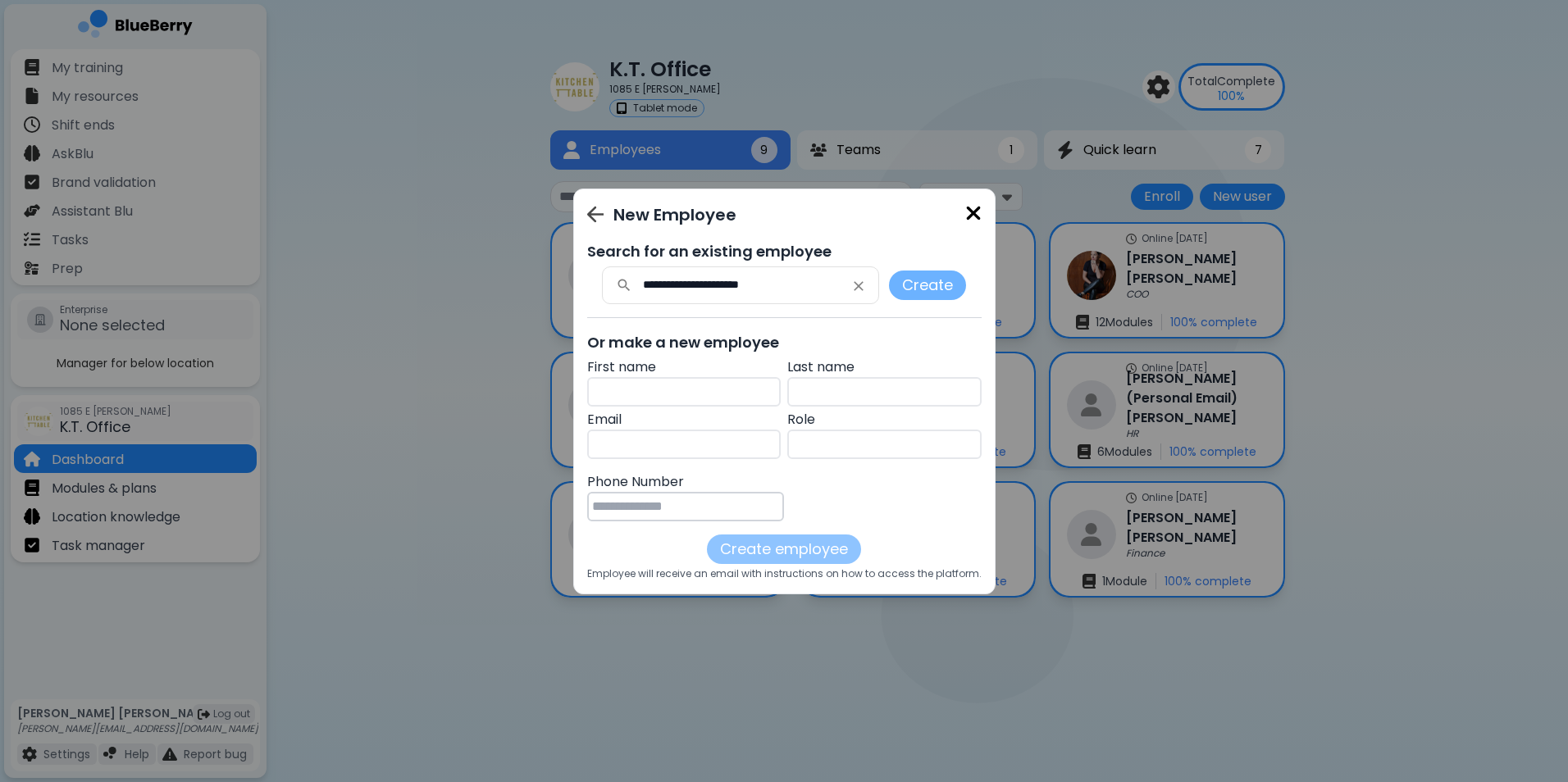
type input "**********"
click at [926, 279] on button "Create" at bounding box center [927, 285] width 77 height 29
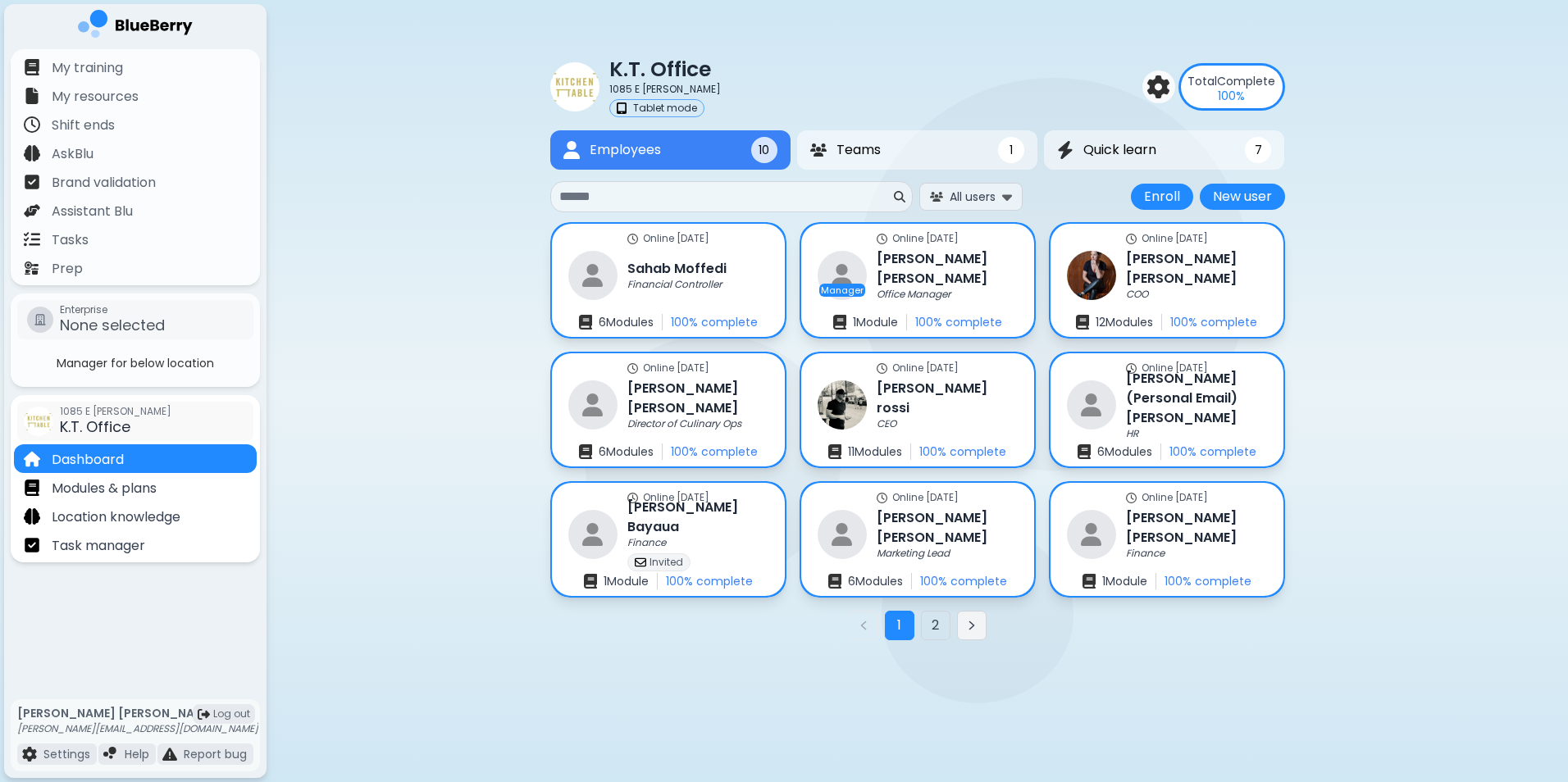
click at [967, 625] on icon "Next page" at bounding box center [971, 625] width 13 height 13
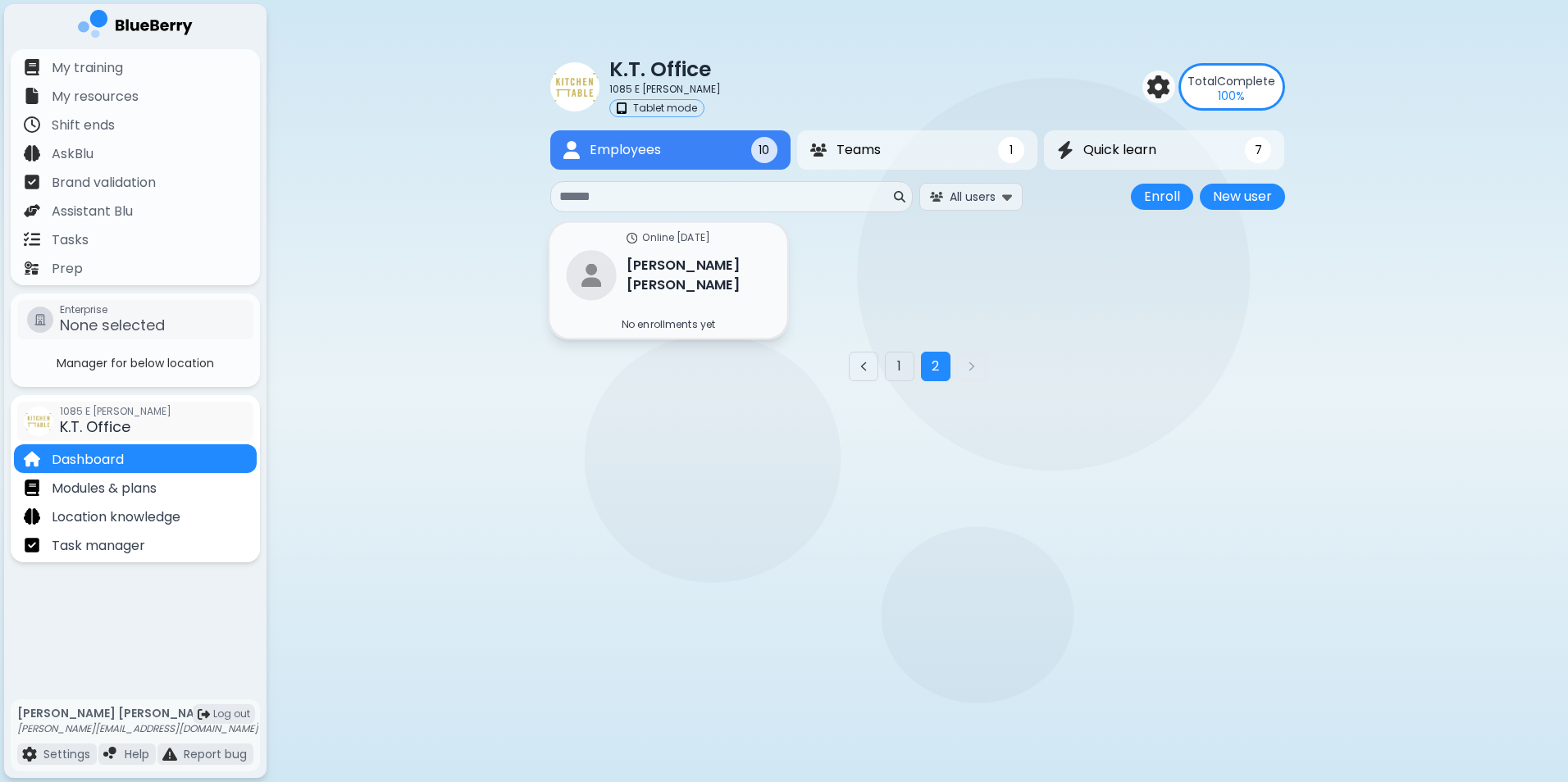
click at [638, 271] on h3 "[PERSON_NAME]" at bounding box center [698, 274] width 143 height 40
click at [628, 277] on h3 "[PERSON_NAME]" at bounding box center [698, 274] width 143 height 40
click at [1225, 193] on button "New user" at bounding box center [1242, 196] width 85 height 26
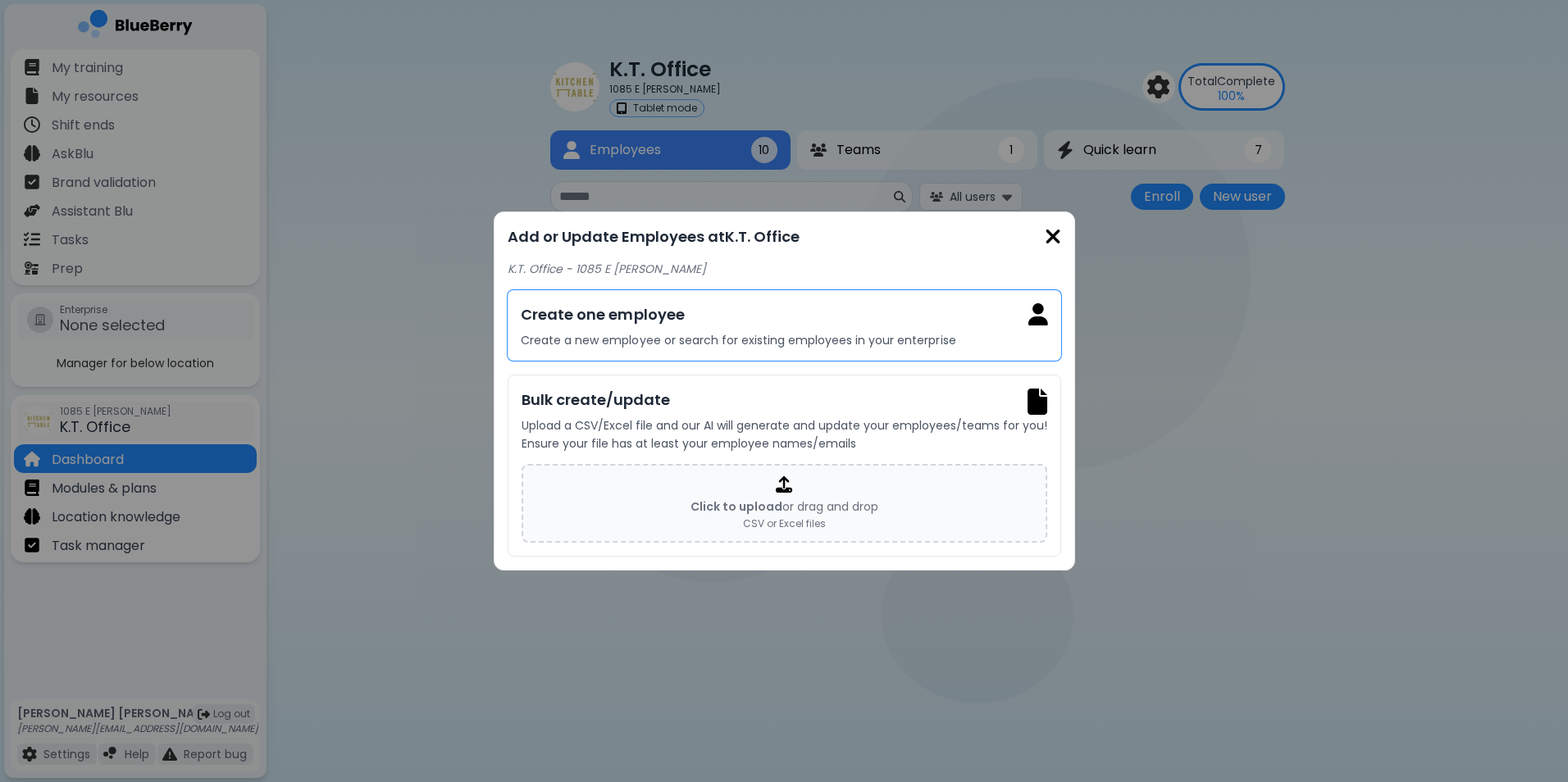
click at [581, 326] on div "Create one employee Create a new employee or search for existing employees in y…" at bounding box center [784, 325] width 555 height 72
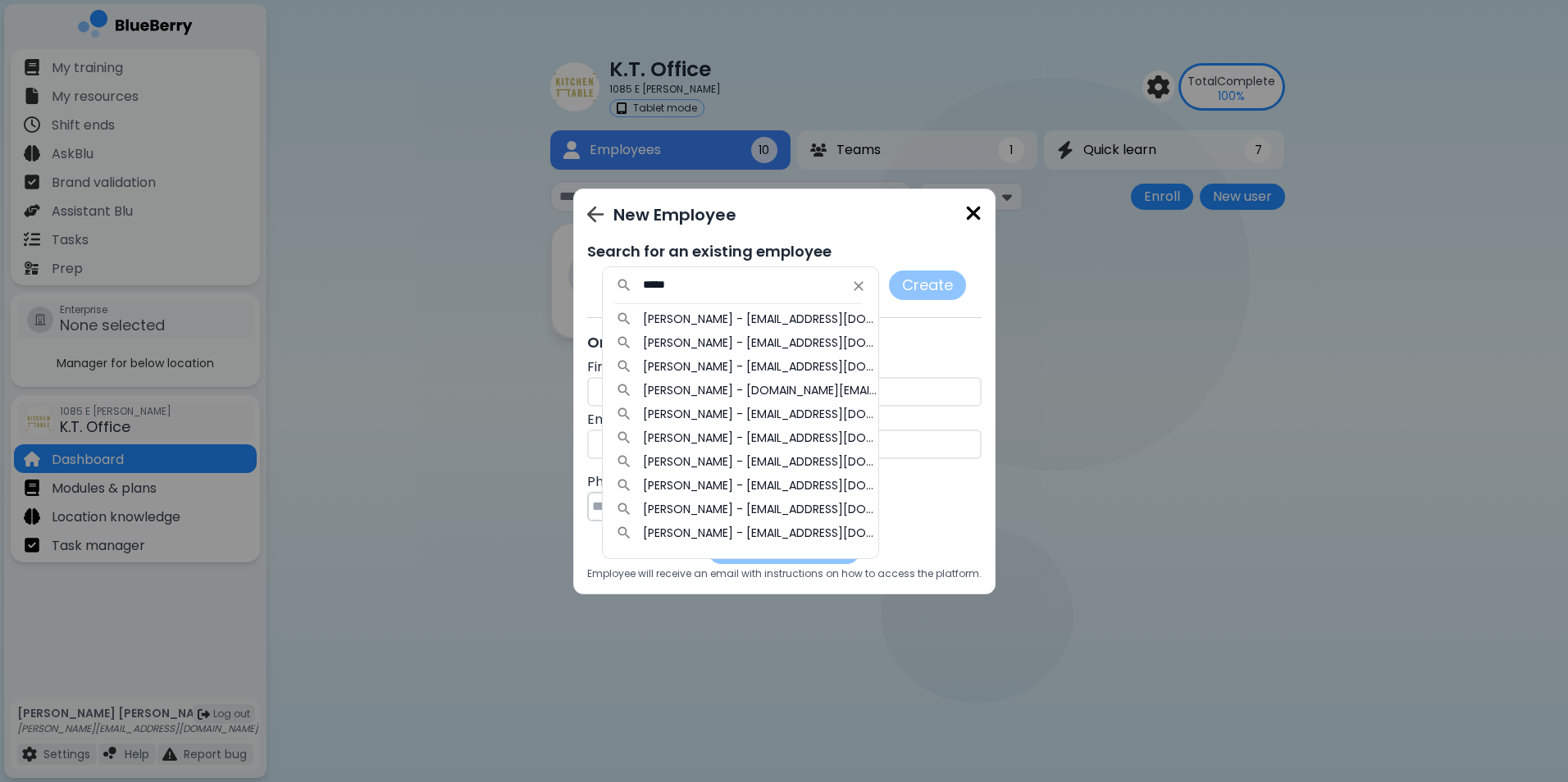
type input "*****"
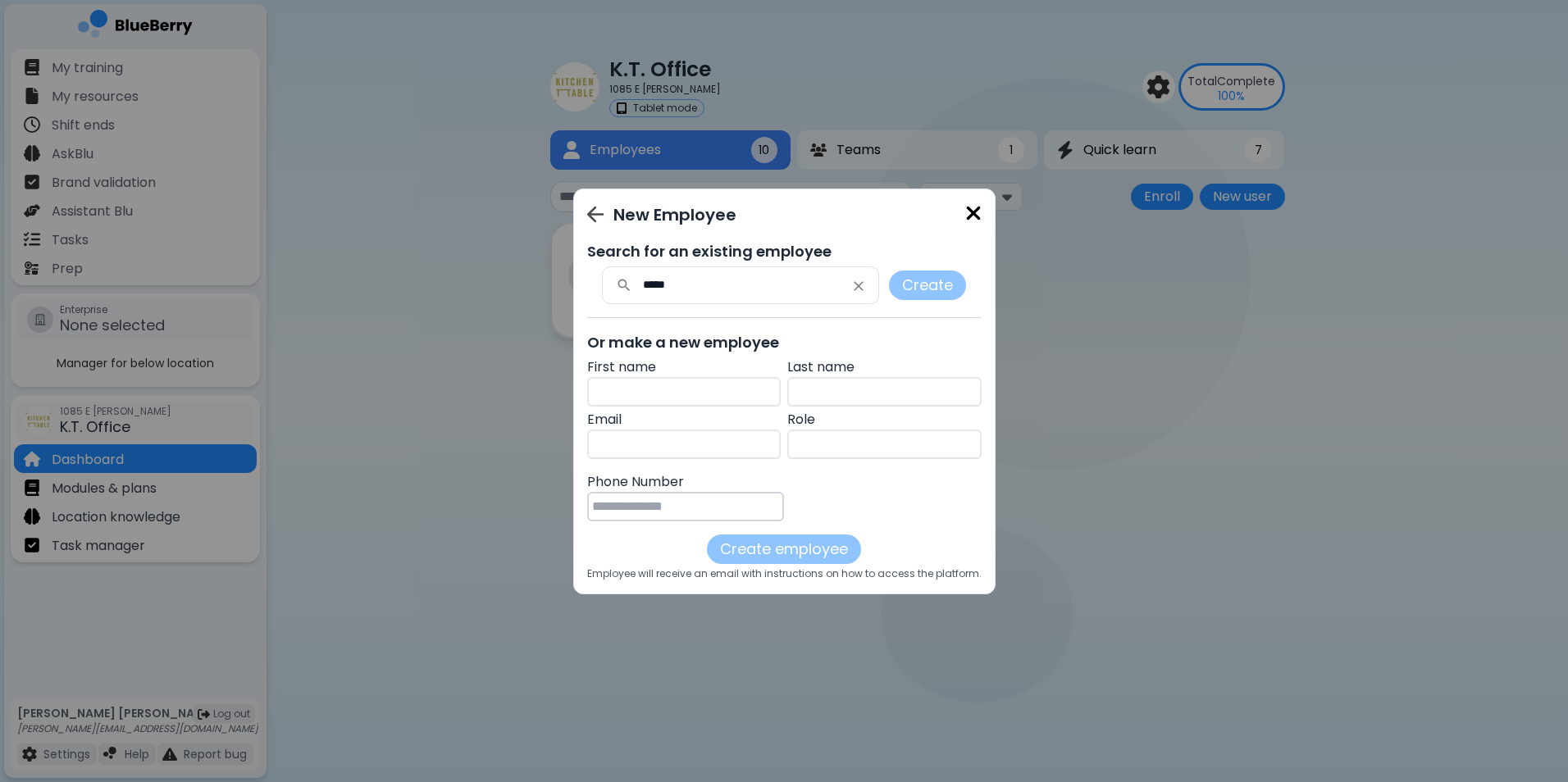
click at [971, 213] on img at bounding box center [973, 214] width 16 height 22
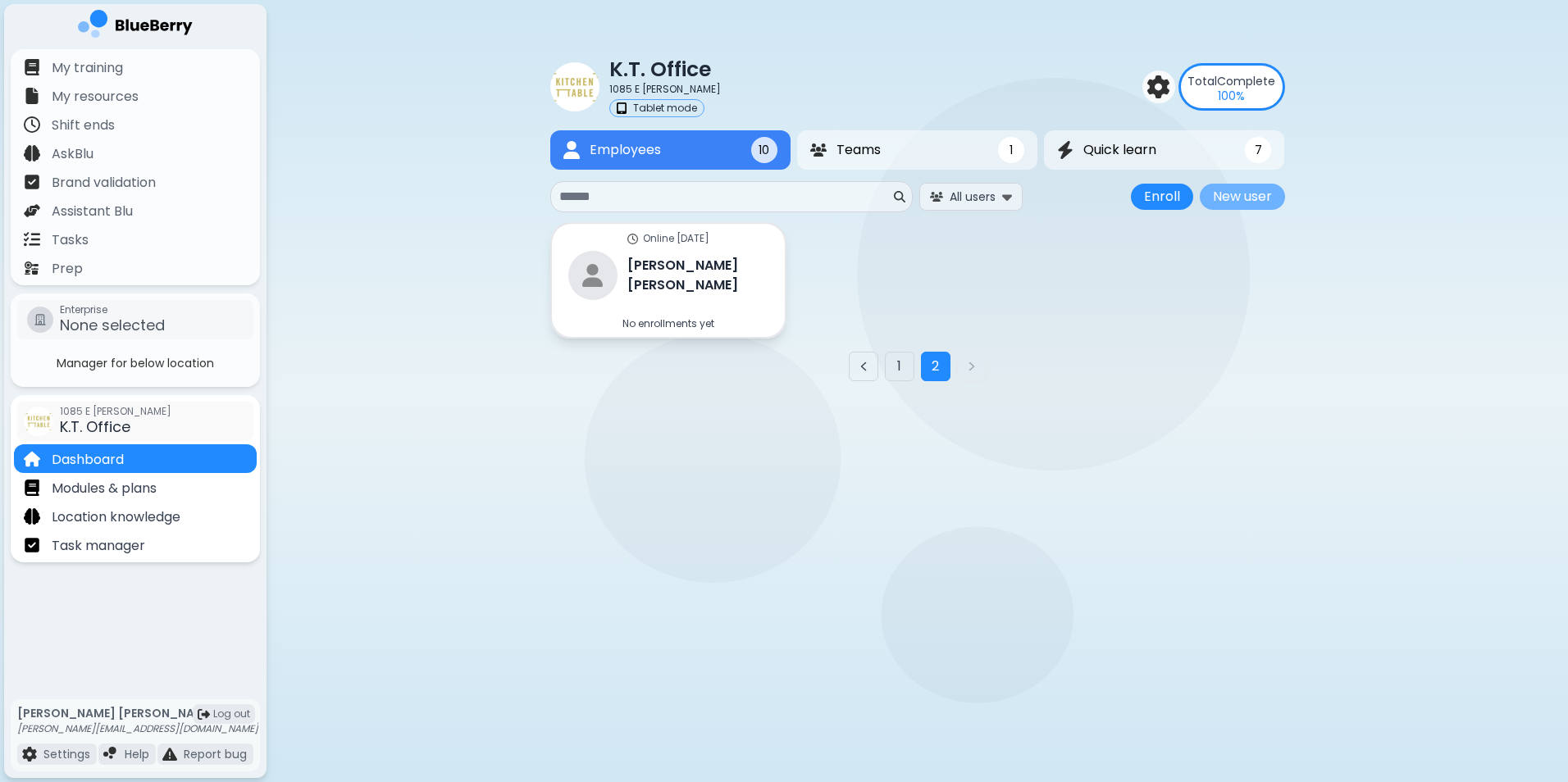
click at [1233, 196] on button "New user" at bounding box center [1242, 196] width 85 height 26
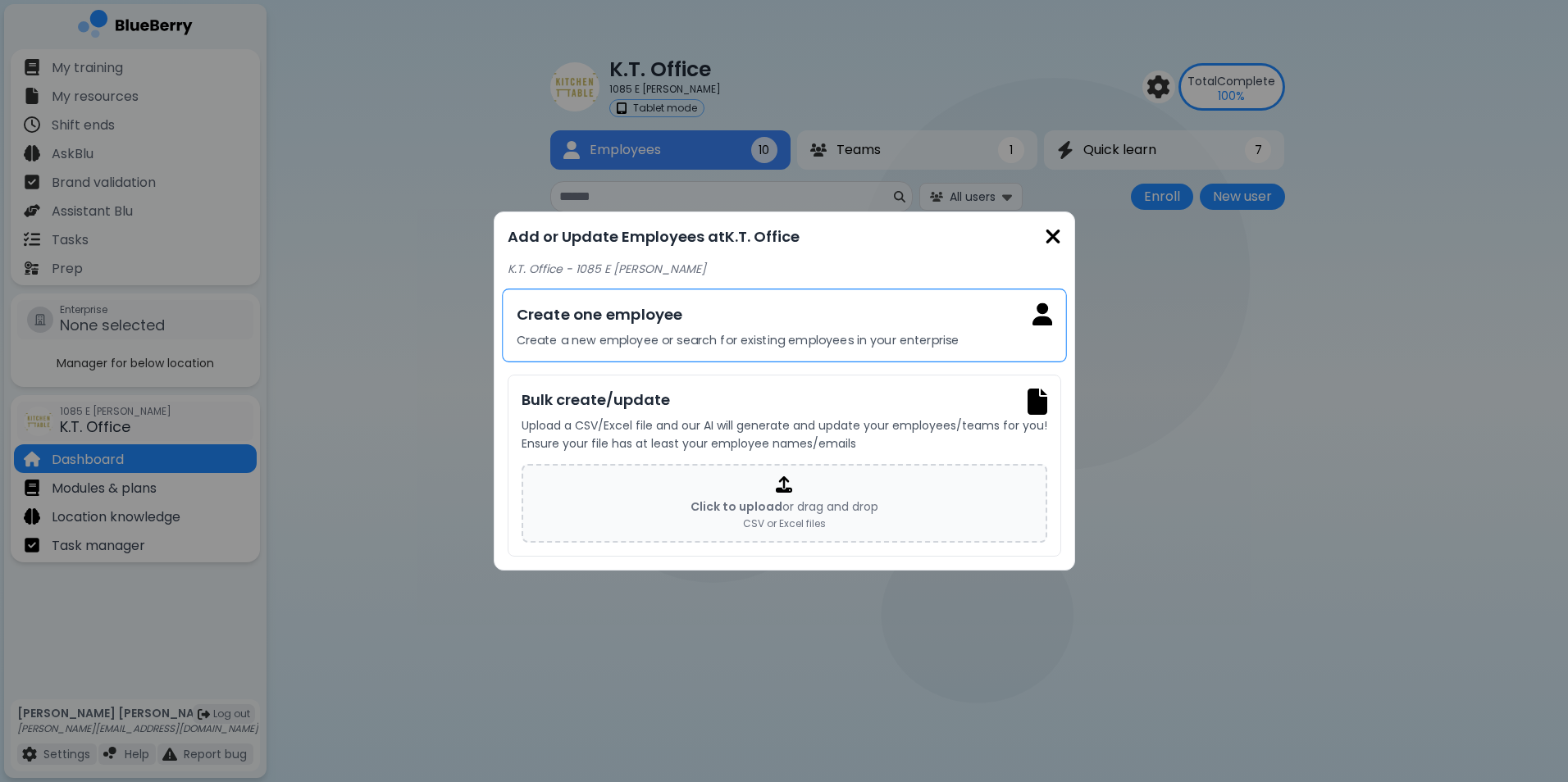
click at [668, 335] on p "Create a new employee or search for existing employees in your enterprise" at bounding box center [784, 340] width 536 height 15
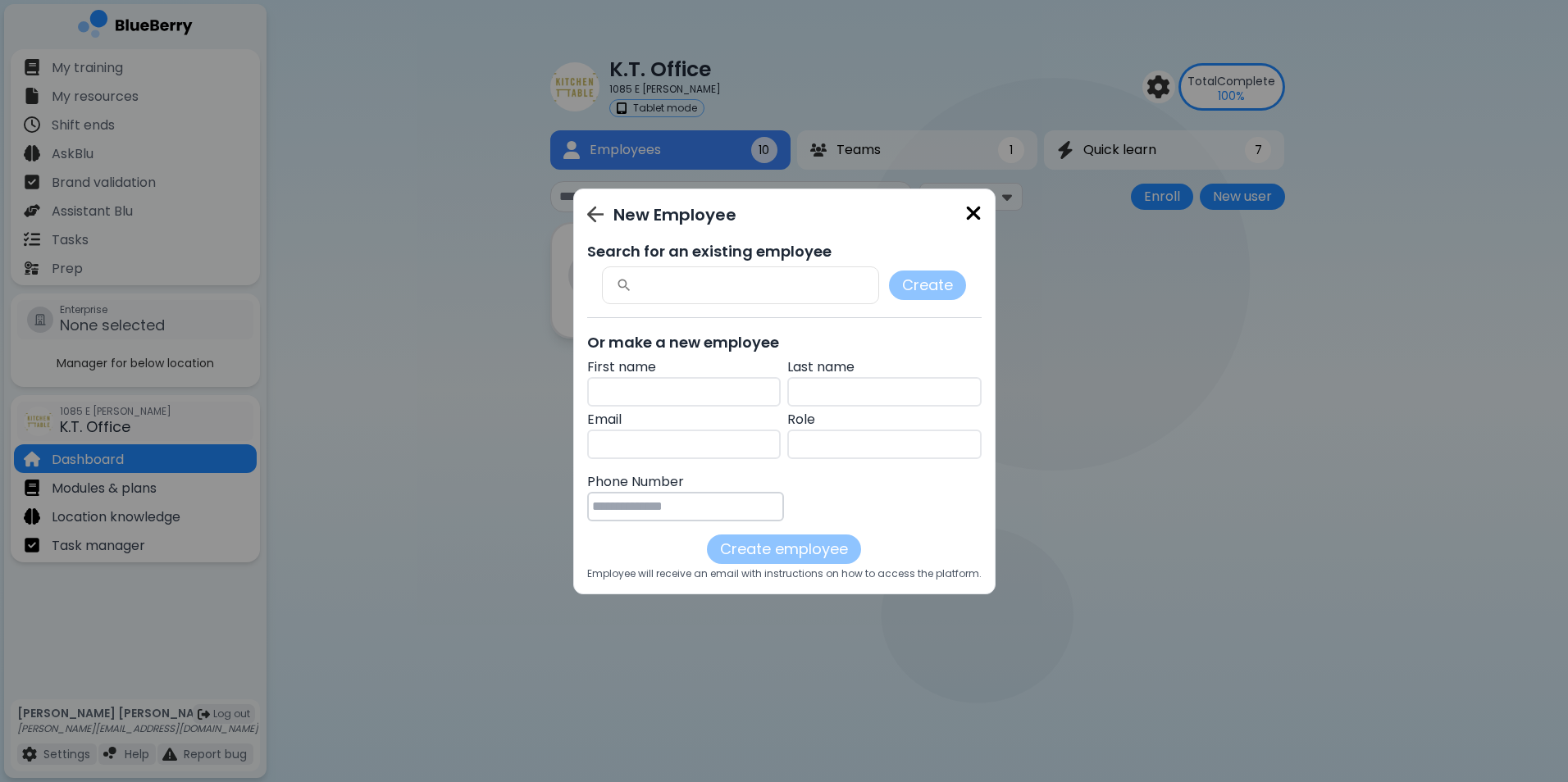
click at [653, 395] on input "text" at bounding box center [684, 391] width 194 height 29
type input "*****"
drag, startPoint x: 953, startPoint y: 206, endPoint x: 962, endPoint y: 206, distance: 9.0
click at [955, 207] on div "New Employee" at bounding box center [784, 215] width 394 height 25
click at [967, 207] on img at bounding box center [973, 214] width 16 height 22
